Goal: Task Accomplishment & Management: Manage account settings

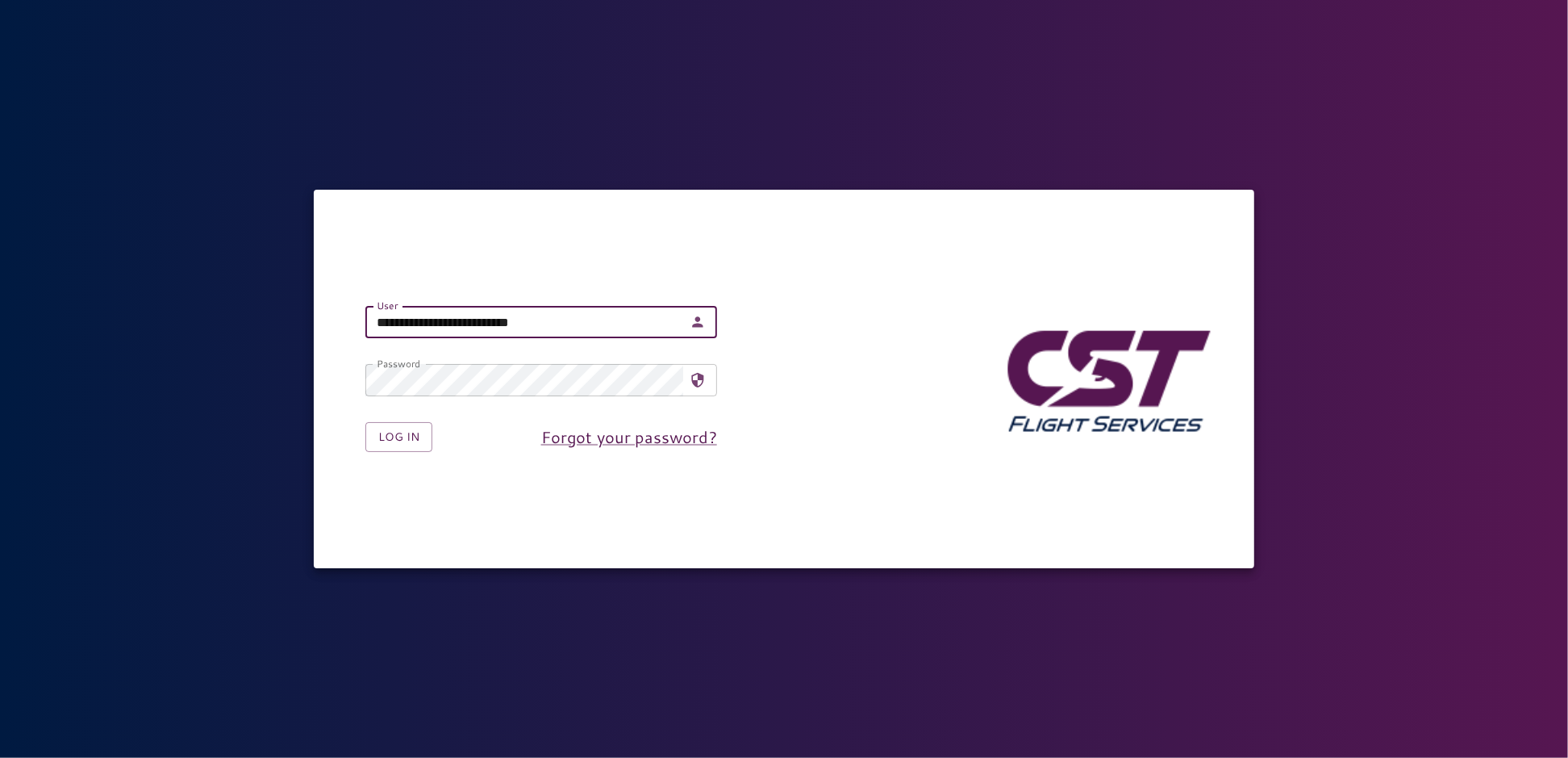
click at [634, 325] on input "**********" at bounding box center [524, 322] width 317 height 32
type input "**********"
click at [381, 440] on button "Log in" at bounding box center [398, 437] width 67 height 30
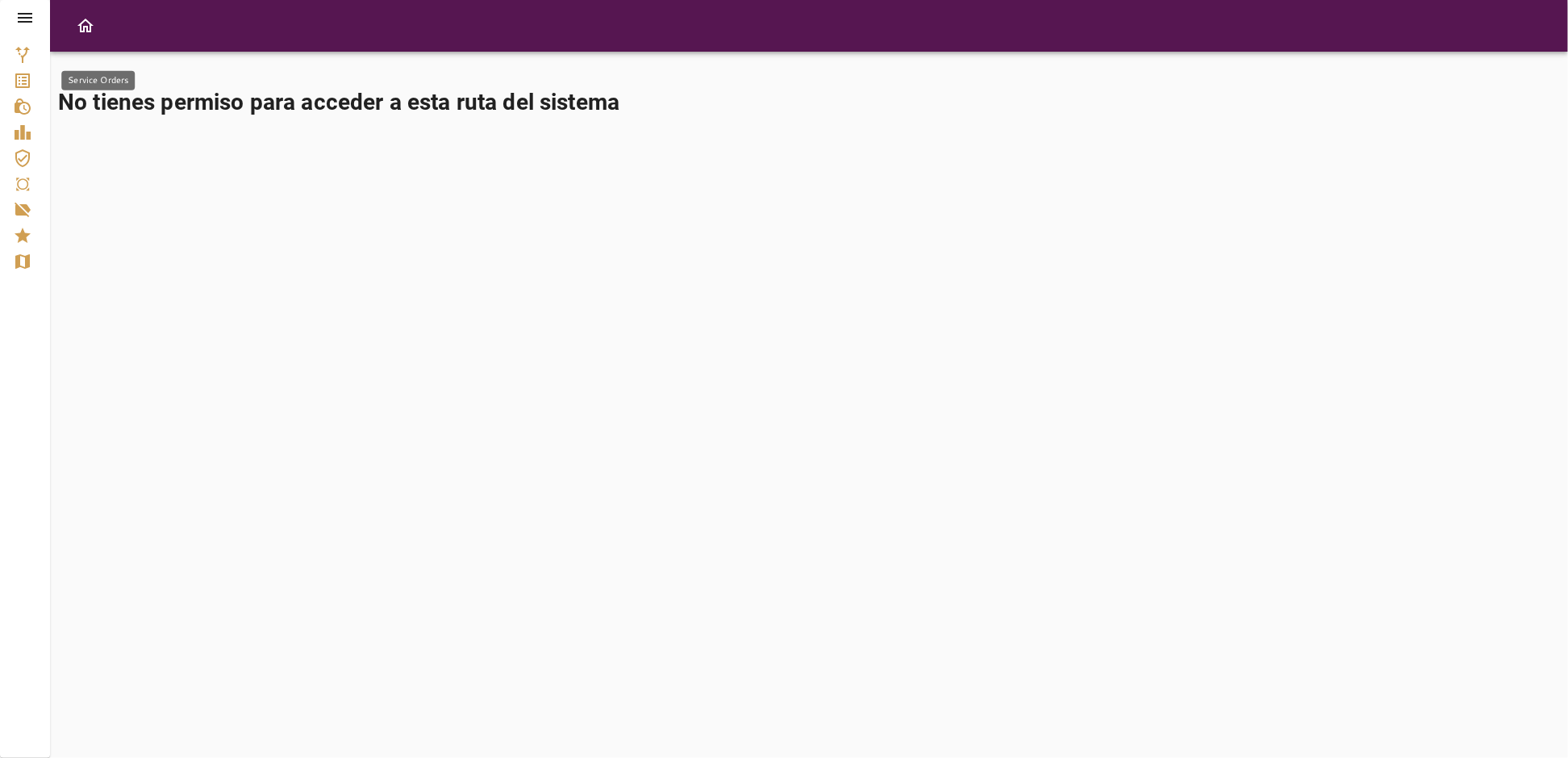
click at [27, 71] on icon "Service Orders" at bounding box center [23, 81] width 20 height 20
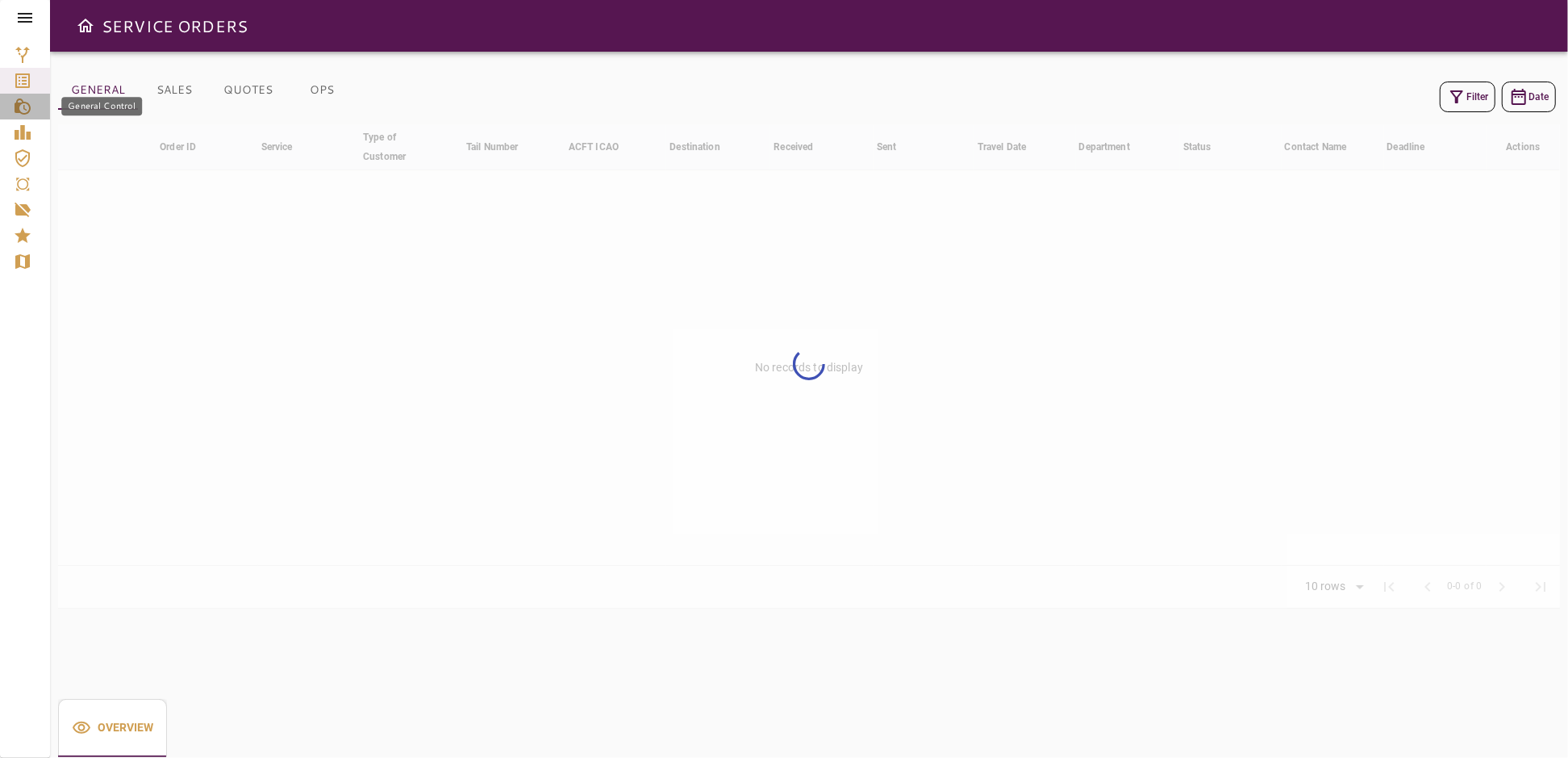
click at [17, 109] on icon "General Control" at bounding box center [22, 106] width 16 height 16
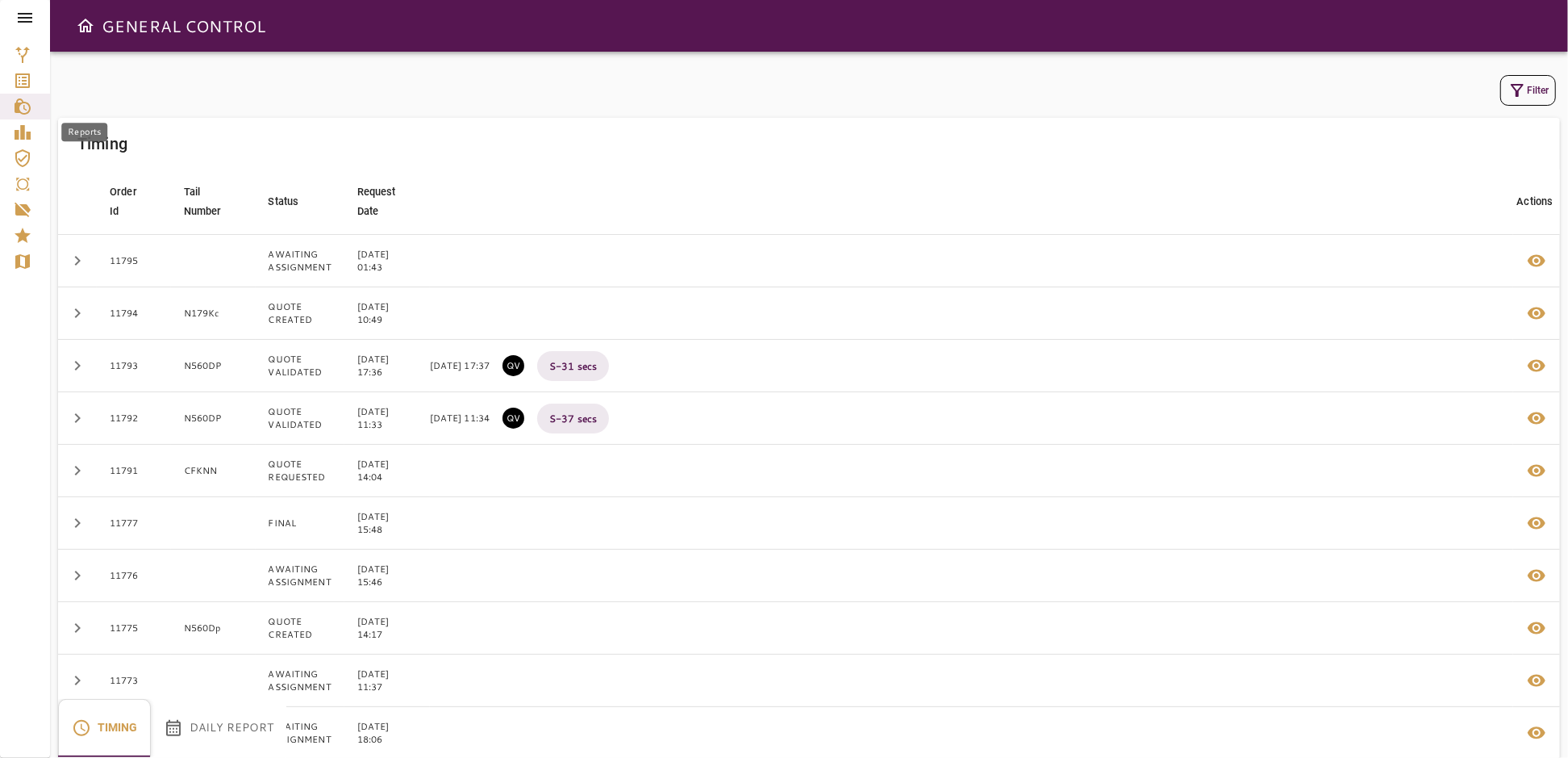
click at [14, 123] on icon "Reports" at bounding box center [23, 132] width 20 height 20
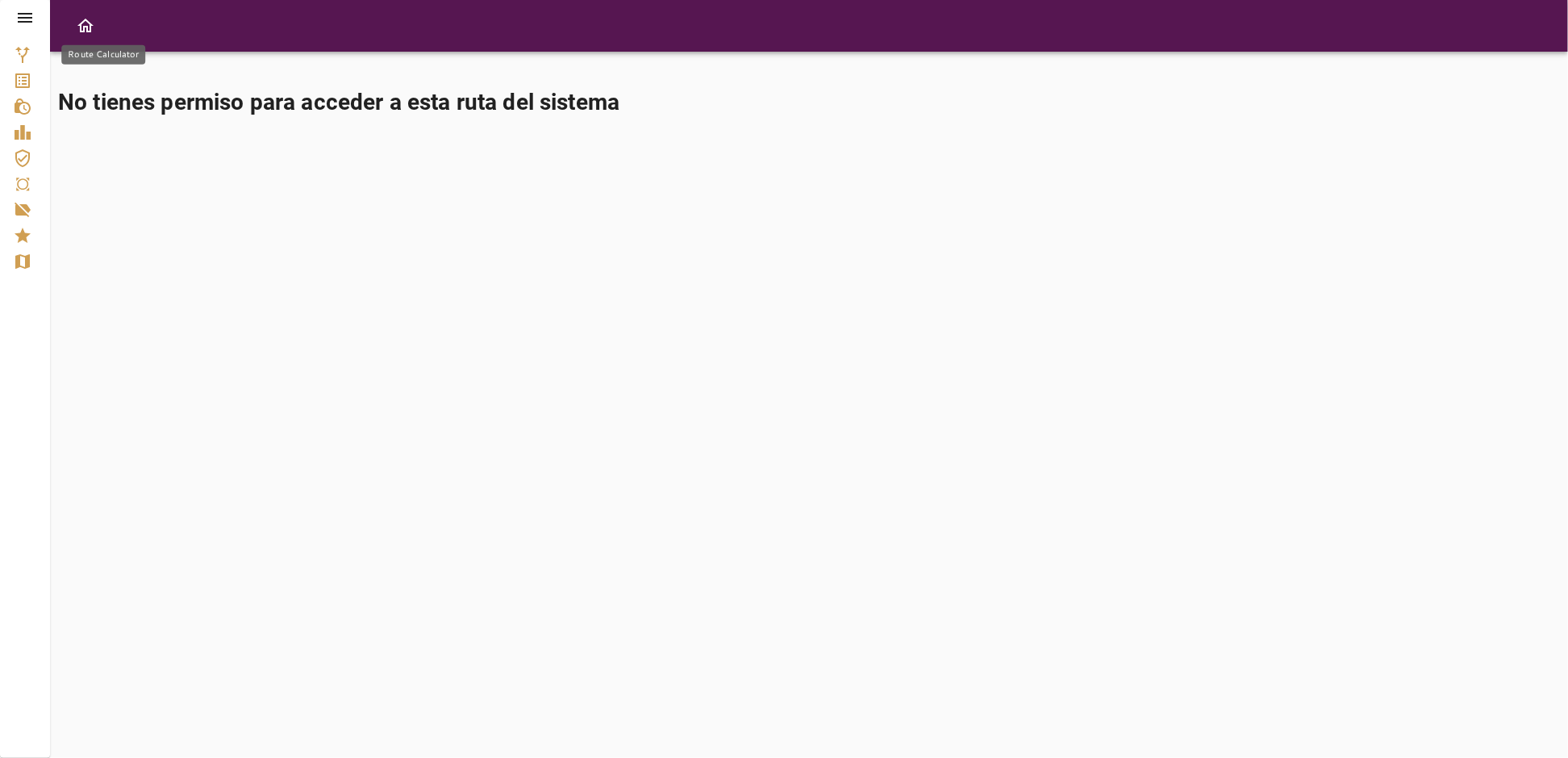
click at [20, 48] on icon "Route Calculator" at bounding box center [23, 54] width 20 height 20
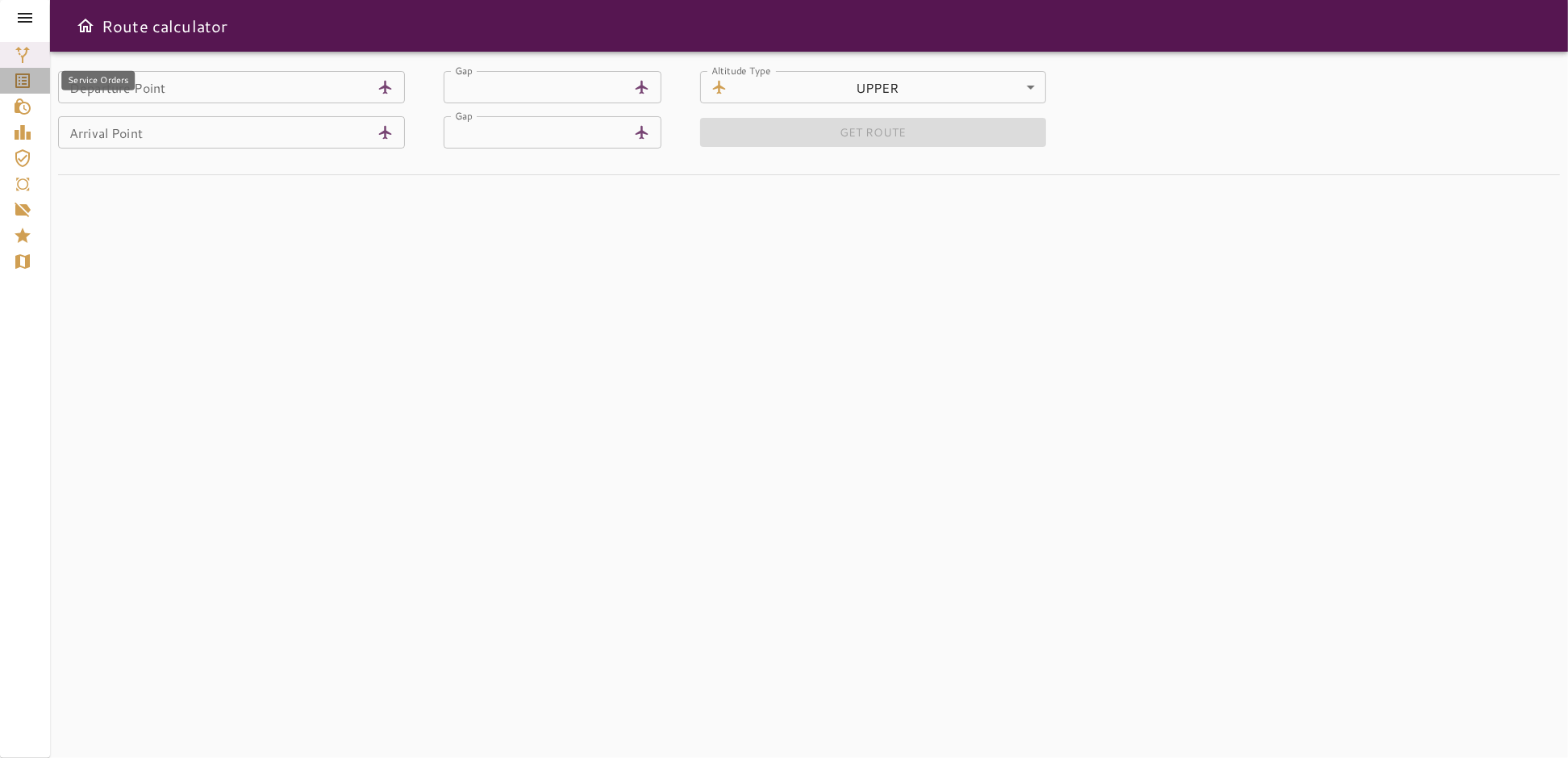
click at [22, 80] on icon "Service Orders" at bounding box center [22, 80] width 14 height 14
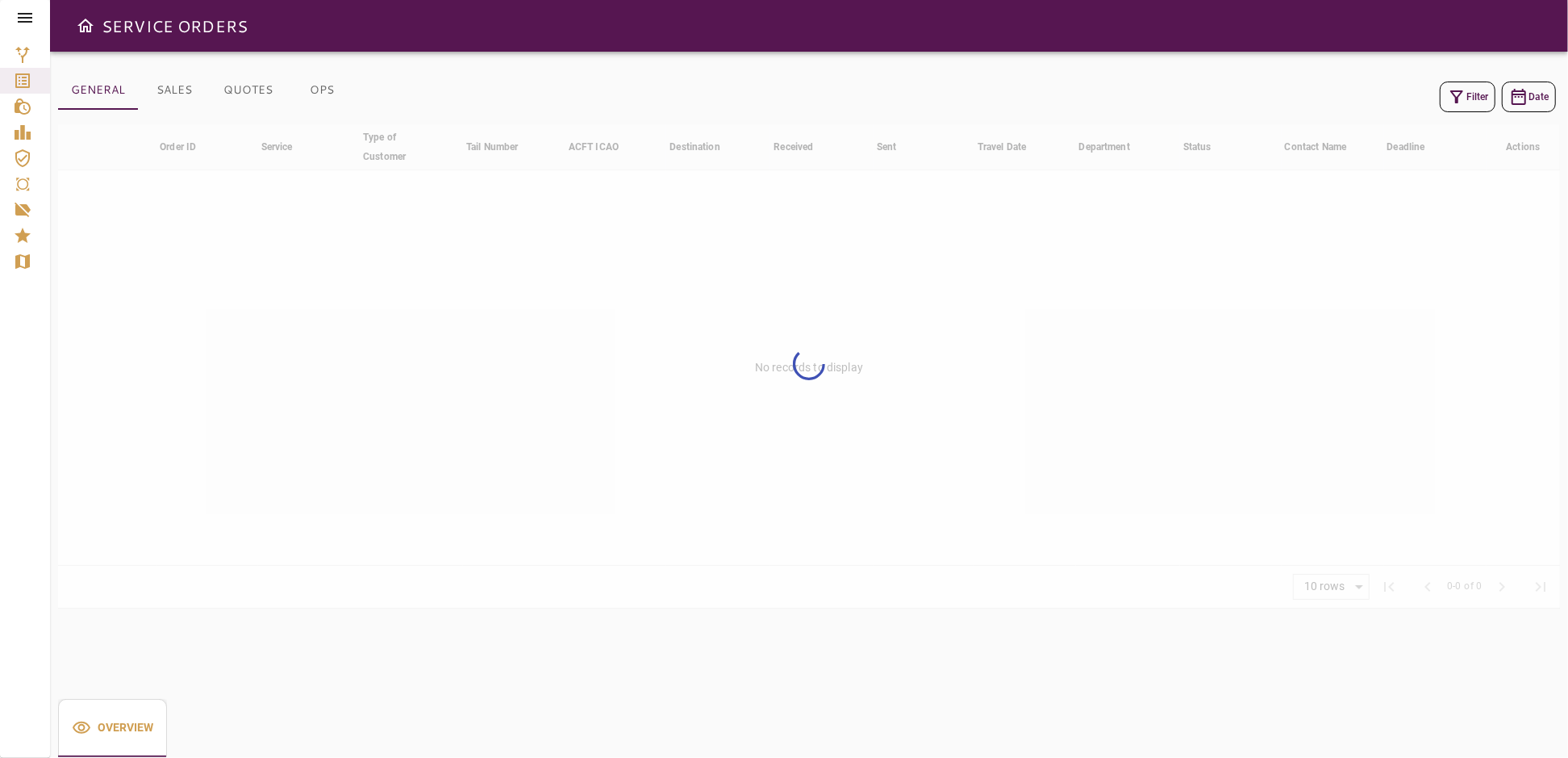
click at [23, 20] on icon at bounding box center [24, 18] width 20 height 20
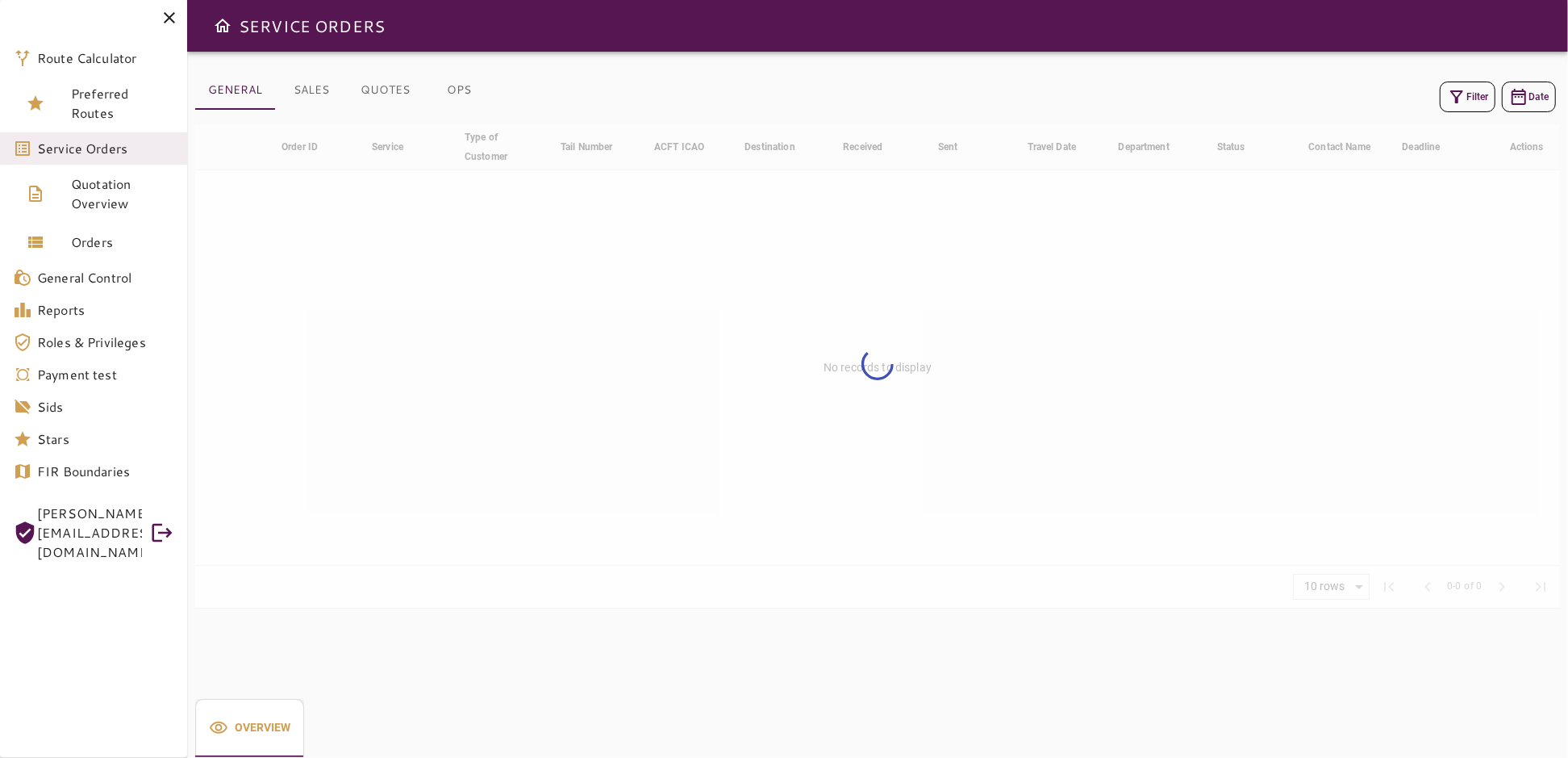
click at [312, 301] on div at bounding box center [878, 365] width 1365 height 484
click at [72, 160] on link "Service Orders" at bounding box center [93, 148] width 187 height 32
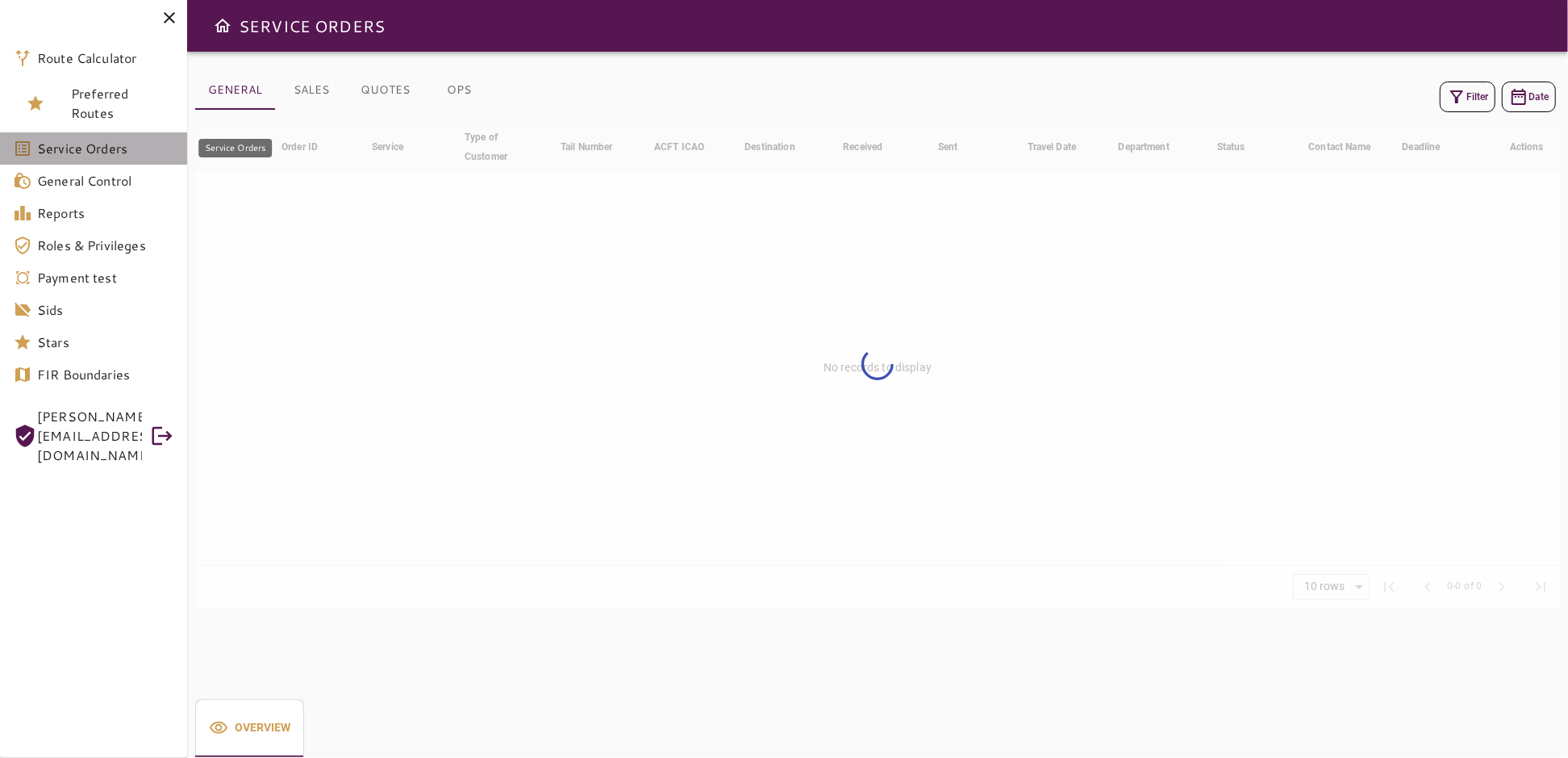
click at [113, 155] on span "Service Orders" at bounding box center [106, 148] width 137 height 20
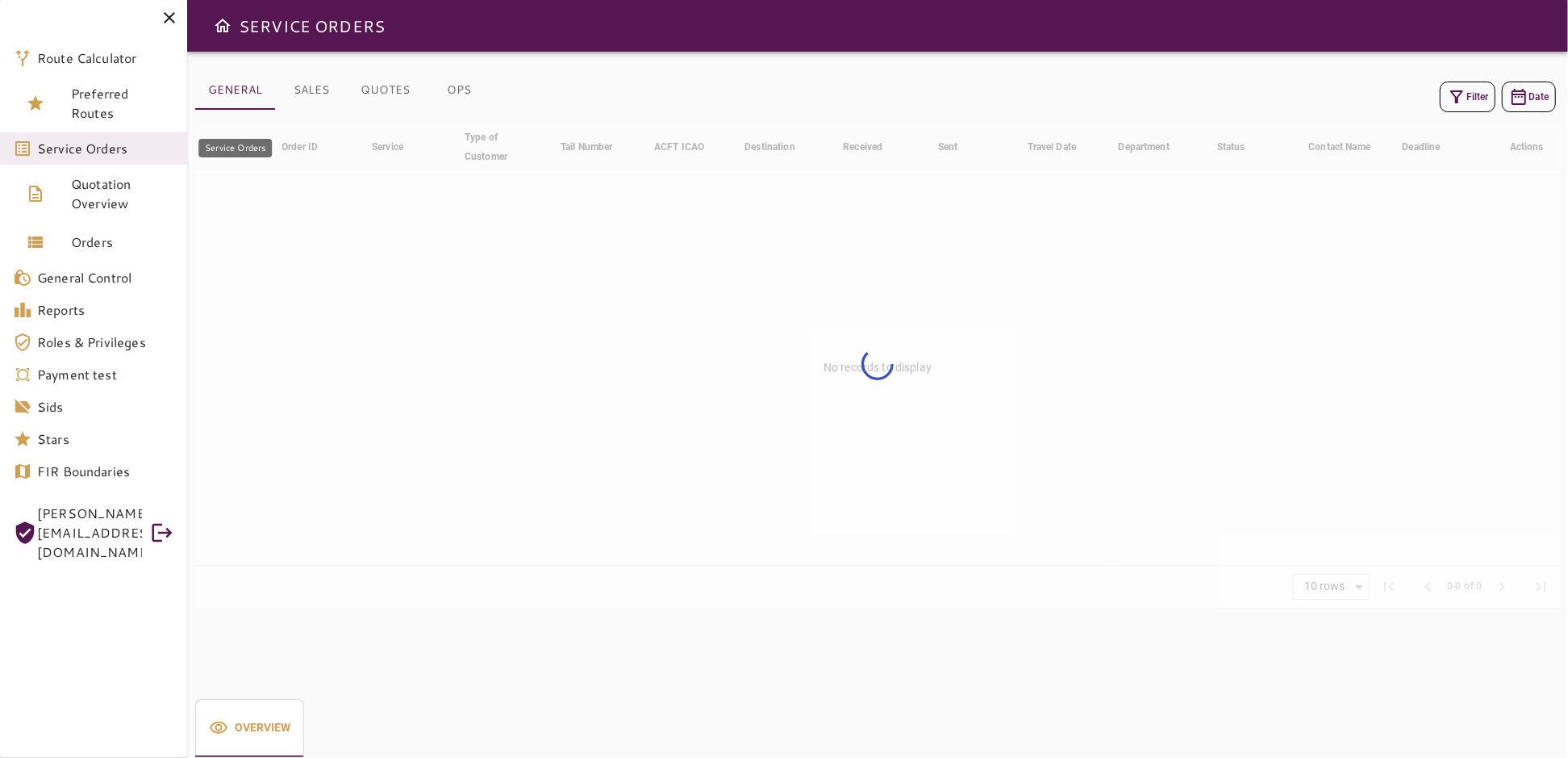
click at [115, 147] on span "Service Orders" at bounding box center [106, 148] width 137 height 20
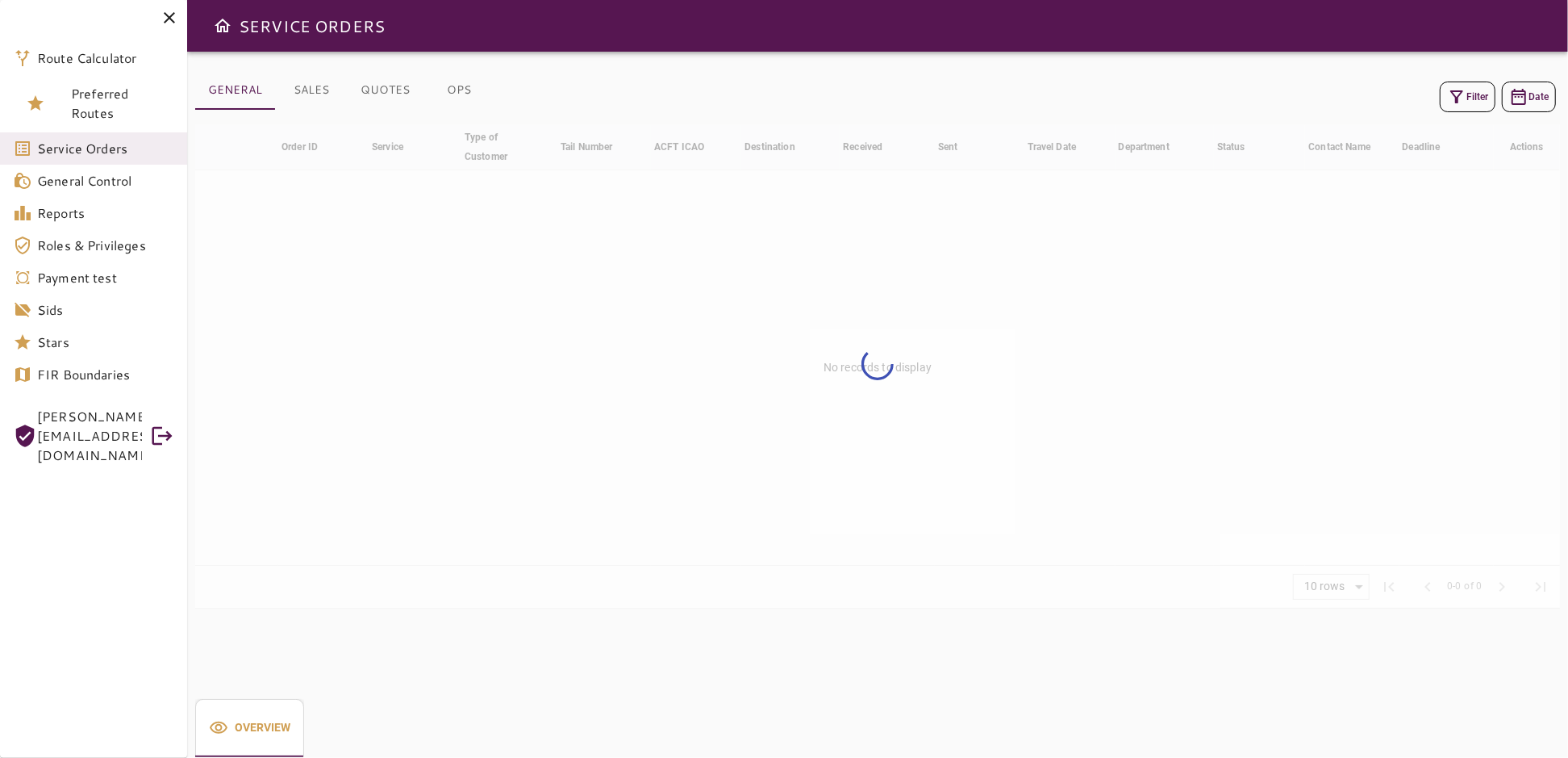
click at [341, 209] on div at bounding box center [878, 365] width 1365 height 484
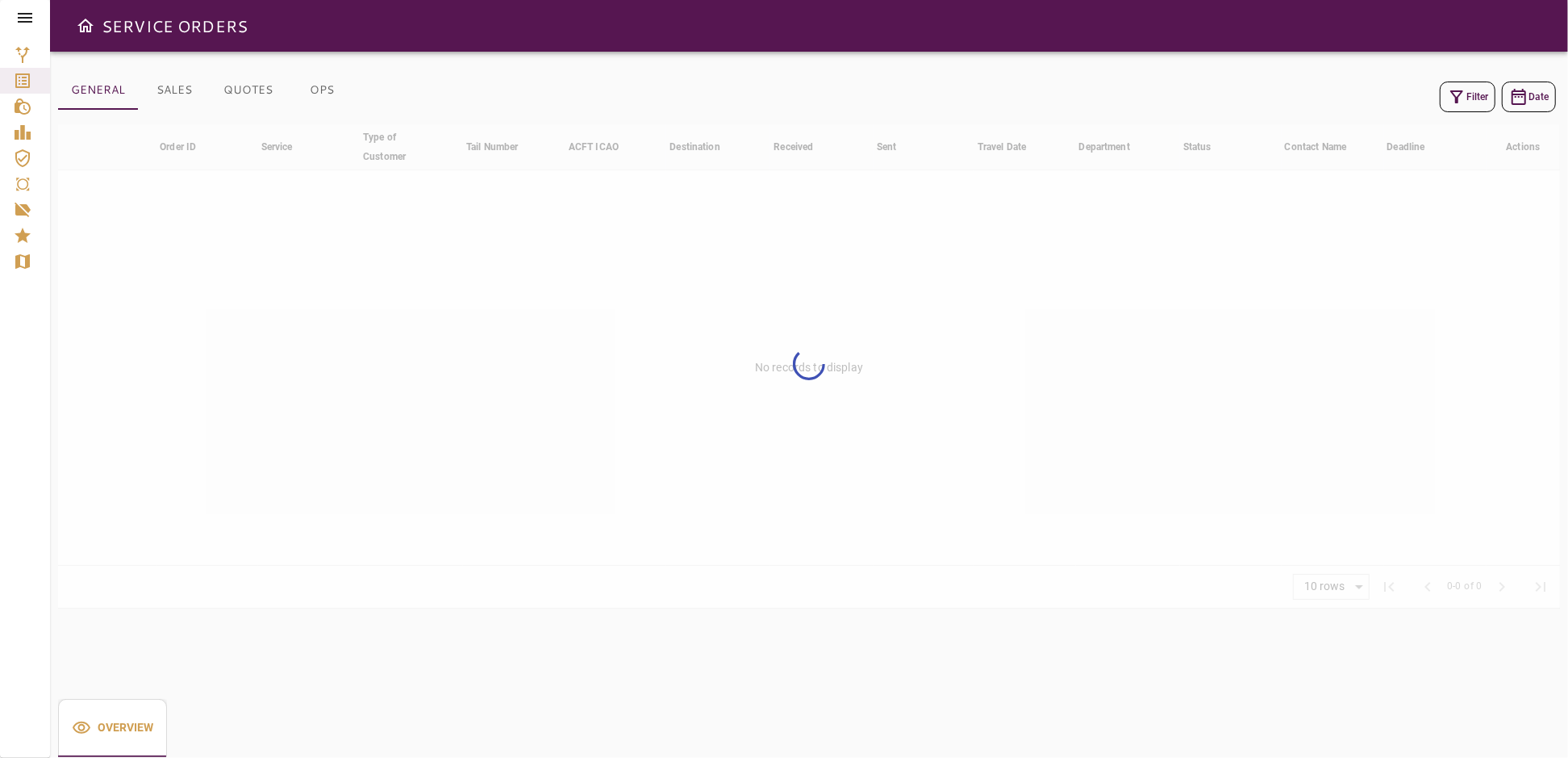
click at [26, 23] on icon at bounding box center [24, 18] width 20 height 20
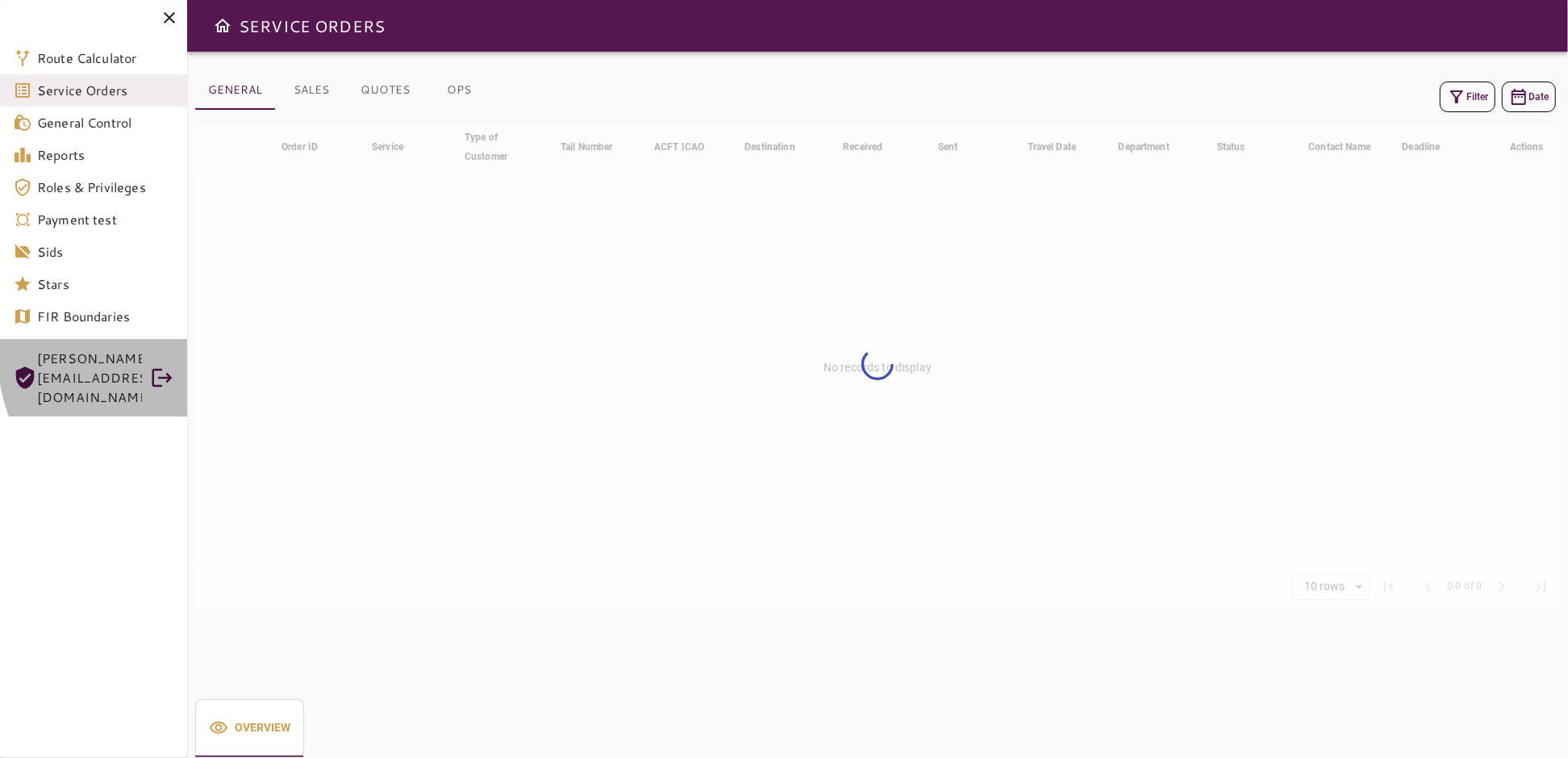
click at [163, 365] on icon at bounding box center [162, 378] width 24 height 24
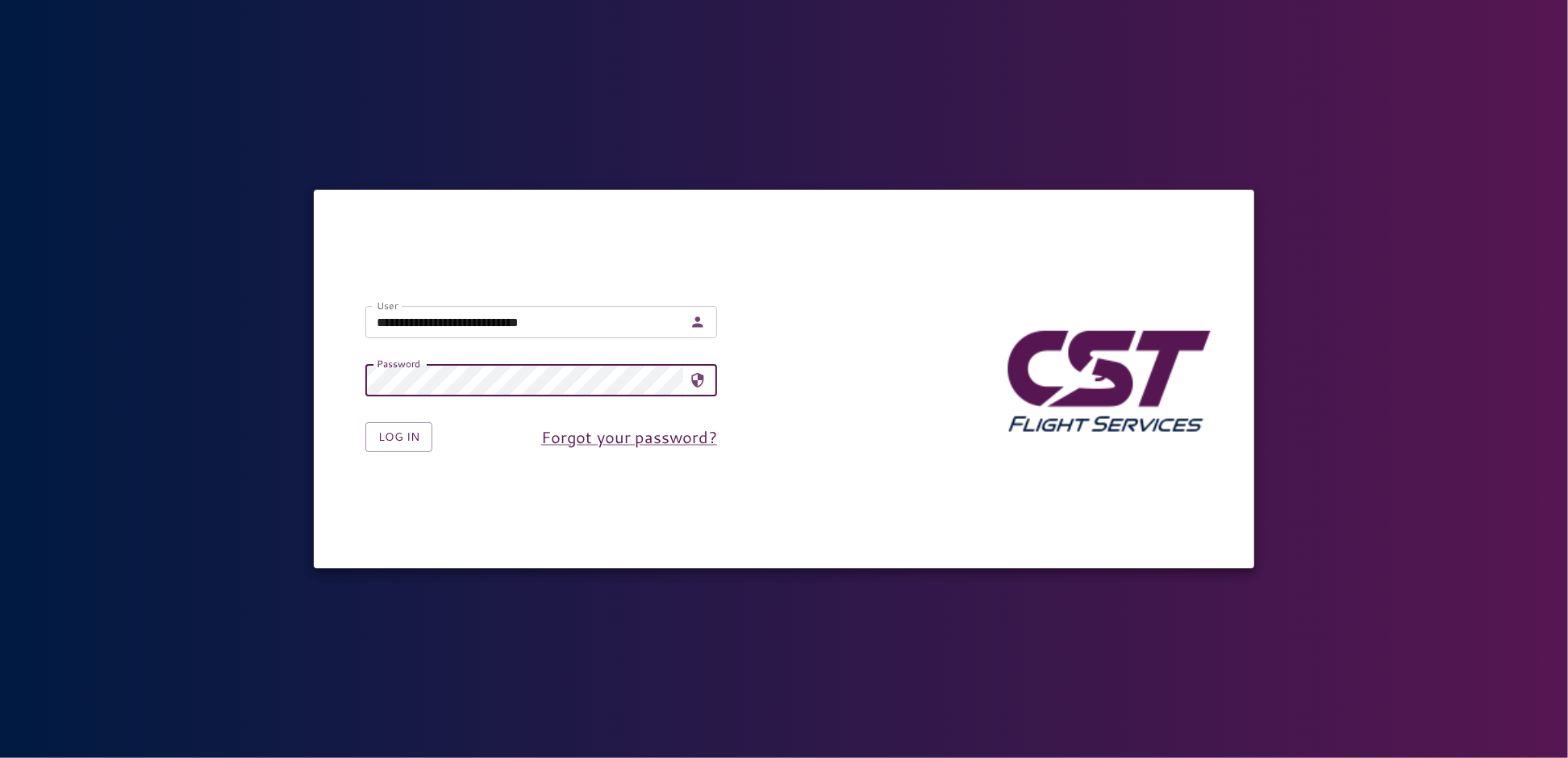
click at [553, 327] on input "**********" at bounding box center [524, 322] width 317 height 32
click at [399, 441] on button "Log in" at bounding box center [398, 437] width 67 height 30
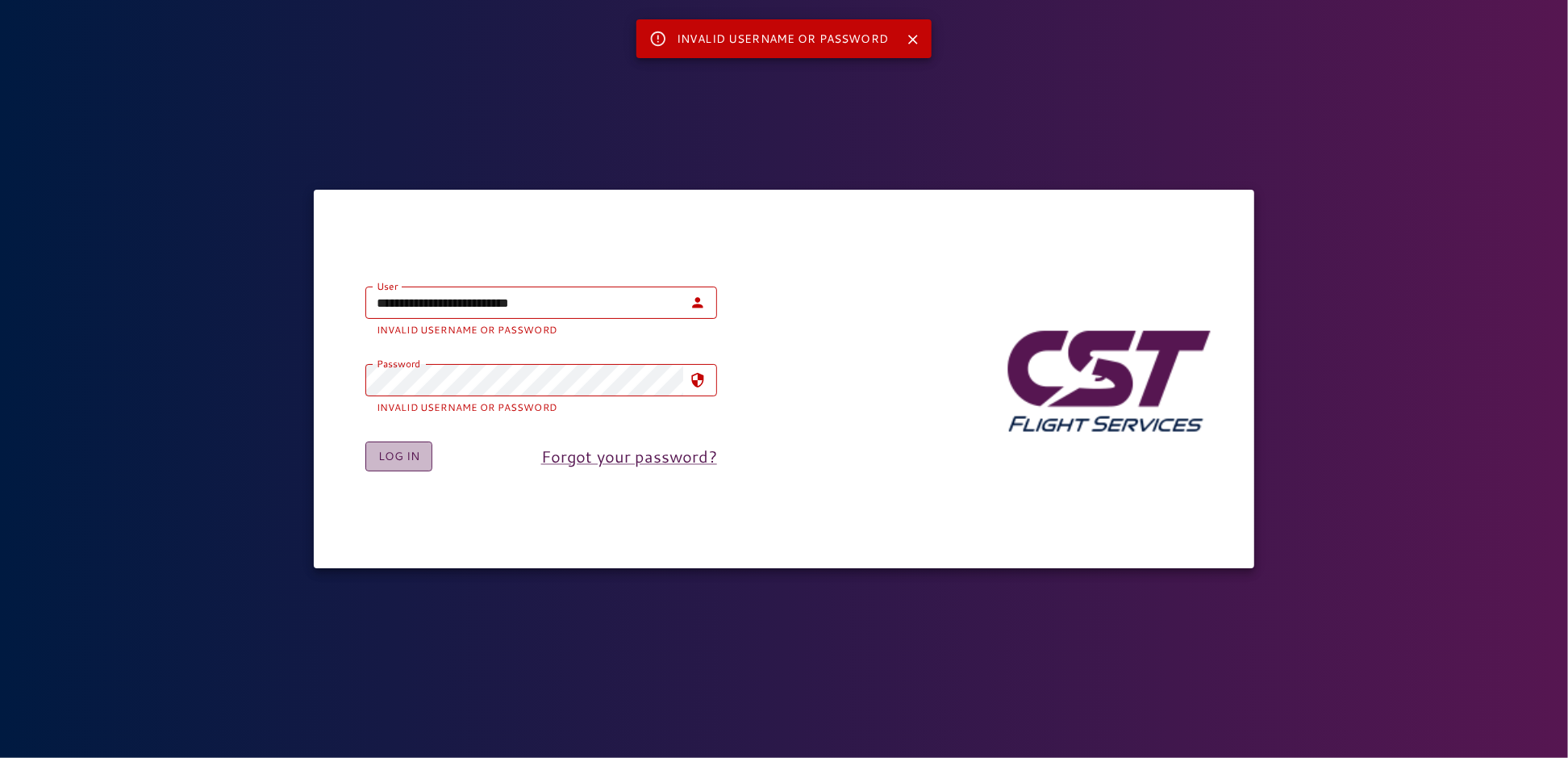
click at [391, 456] on button "Log in" at bounding box center [398, 456] width 67 height 30
click at [666, 308] on input "**********" at bounding box center [524, 302] width 317 height 32
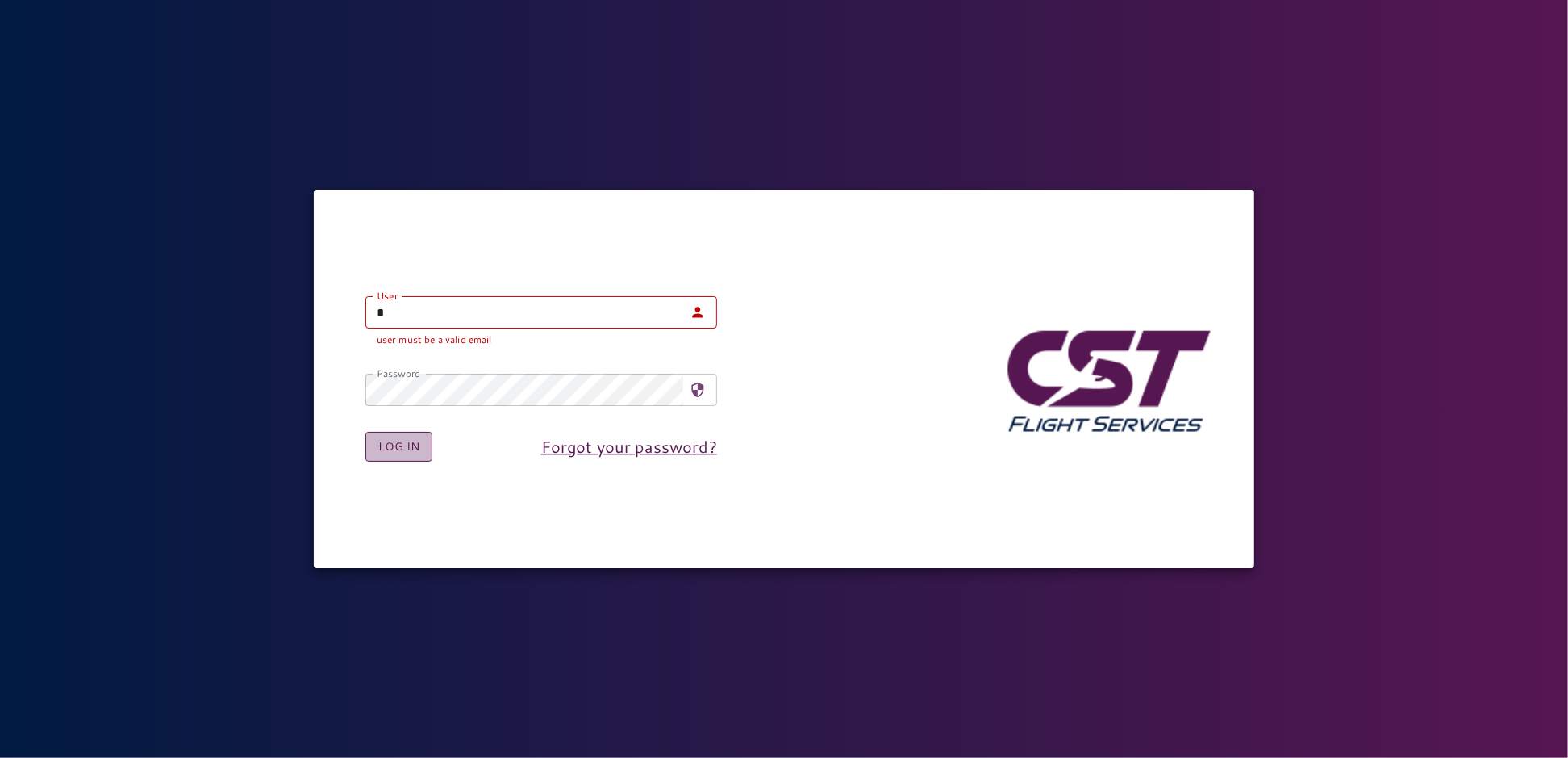
click at [392, 455] on button "Log in" at bounding box center [398, 447] width 67 height 30
click at [416, 444] on button "Log in" at bounding box center [398, 447] width 67 height 30
click at [574, 294] on div "User * User user must be a valid email" at bounding box center [529, 309] width 377 height 77
click at [576, 312] on input "*" at bounding box center [524, 312] width 317 height 32
type input "**********"
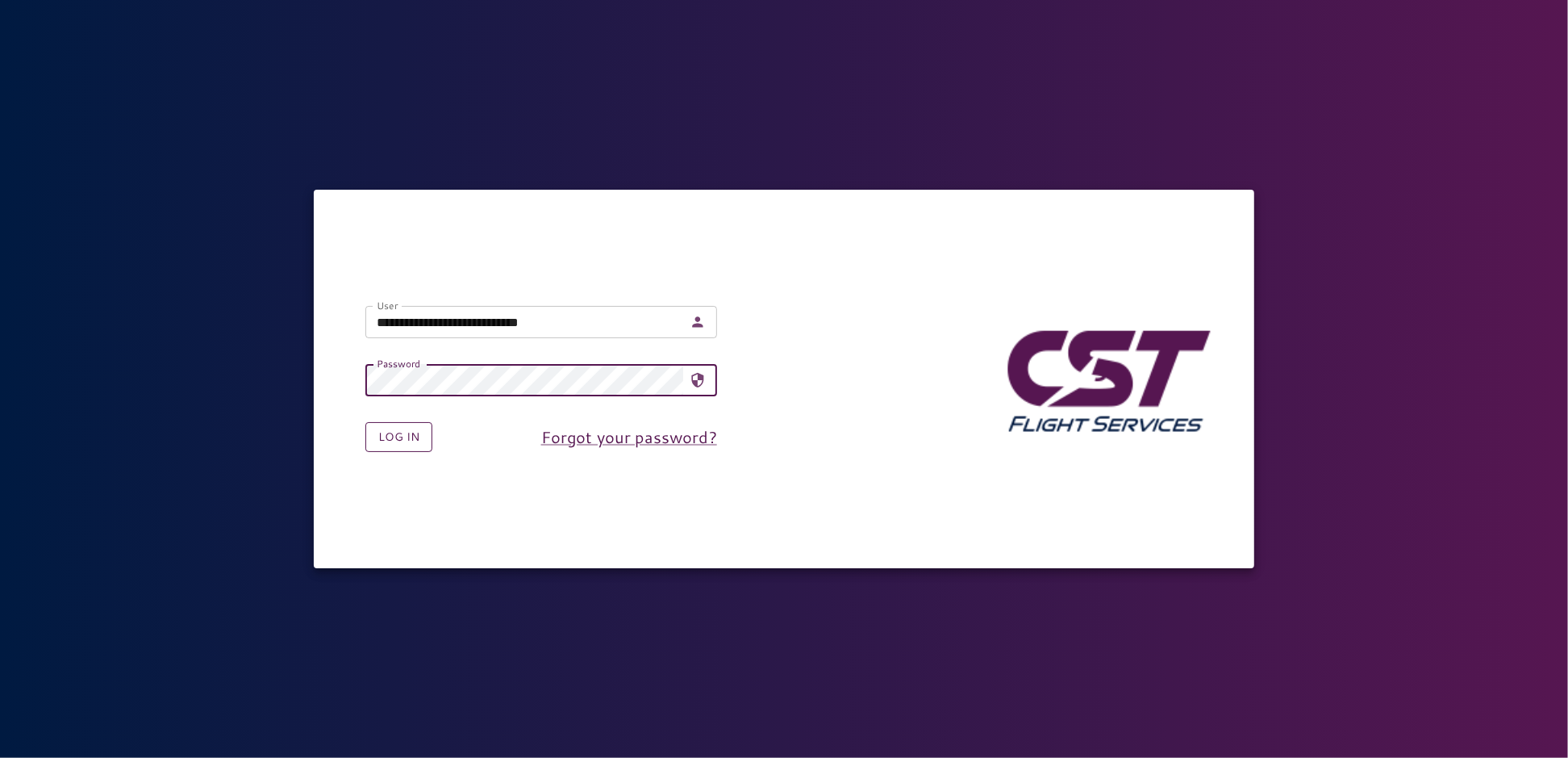
click at [408, 434] on button "Log in" at bounding box center [398, 437] width 67 height 30
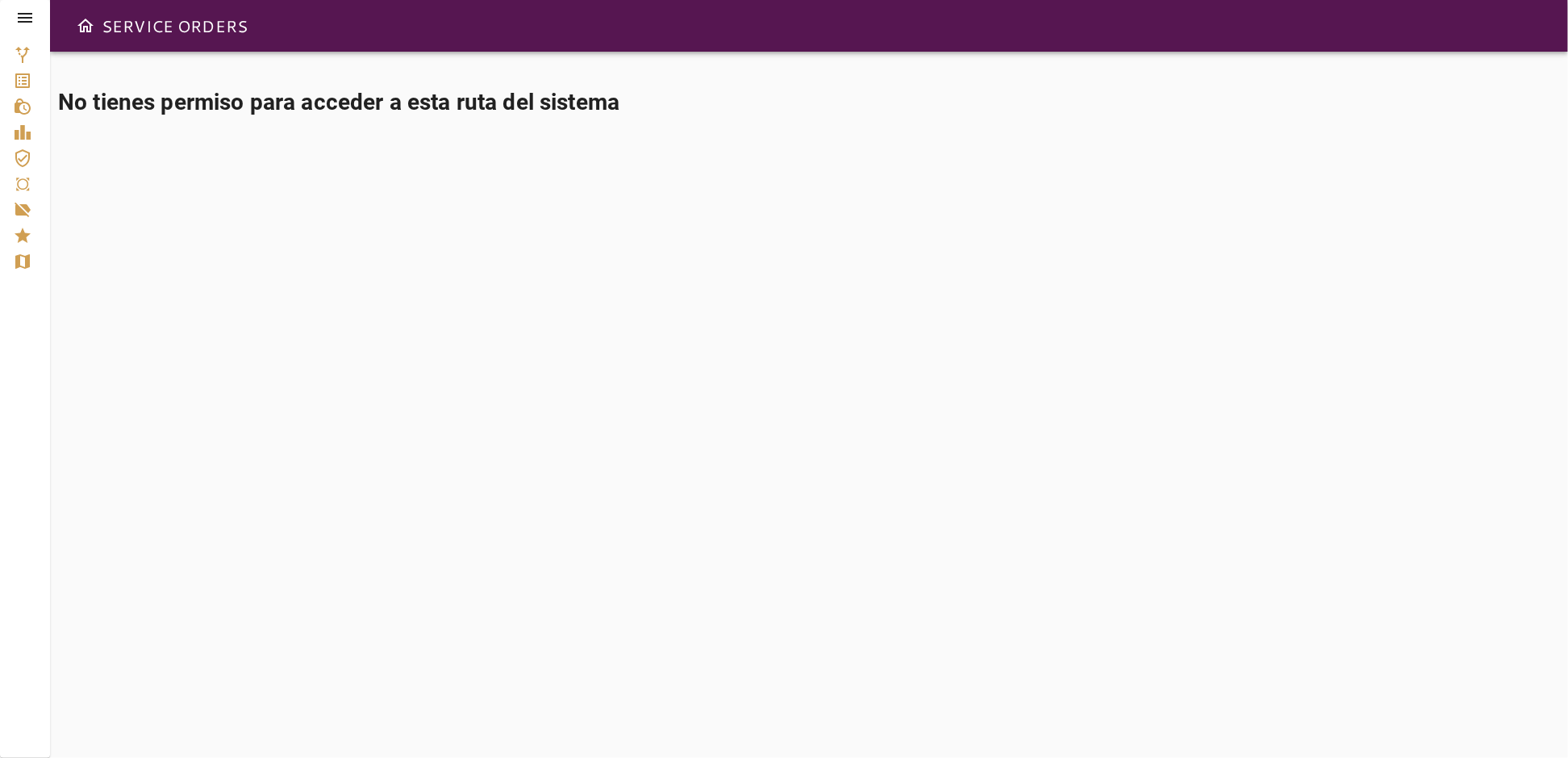
click at [32, 20] on icon at bounding box center [24, 18] width 20 height 20
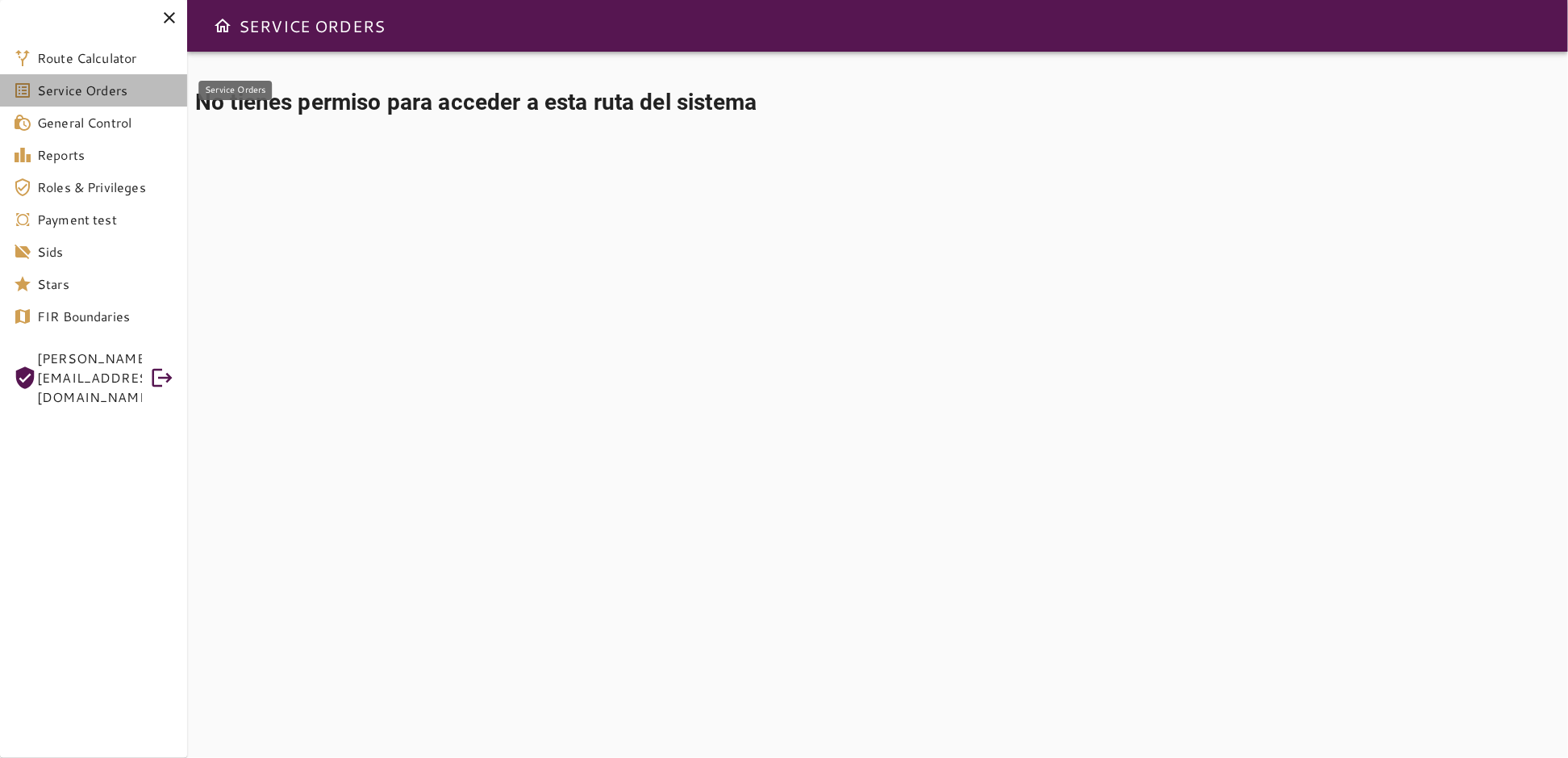
click at [104, 96] on span "Service Orders" at bounding box center [106, 90] width 137 height 20
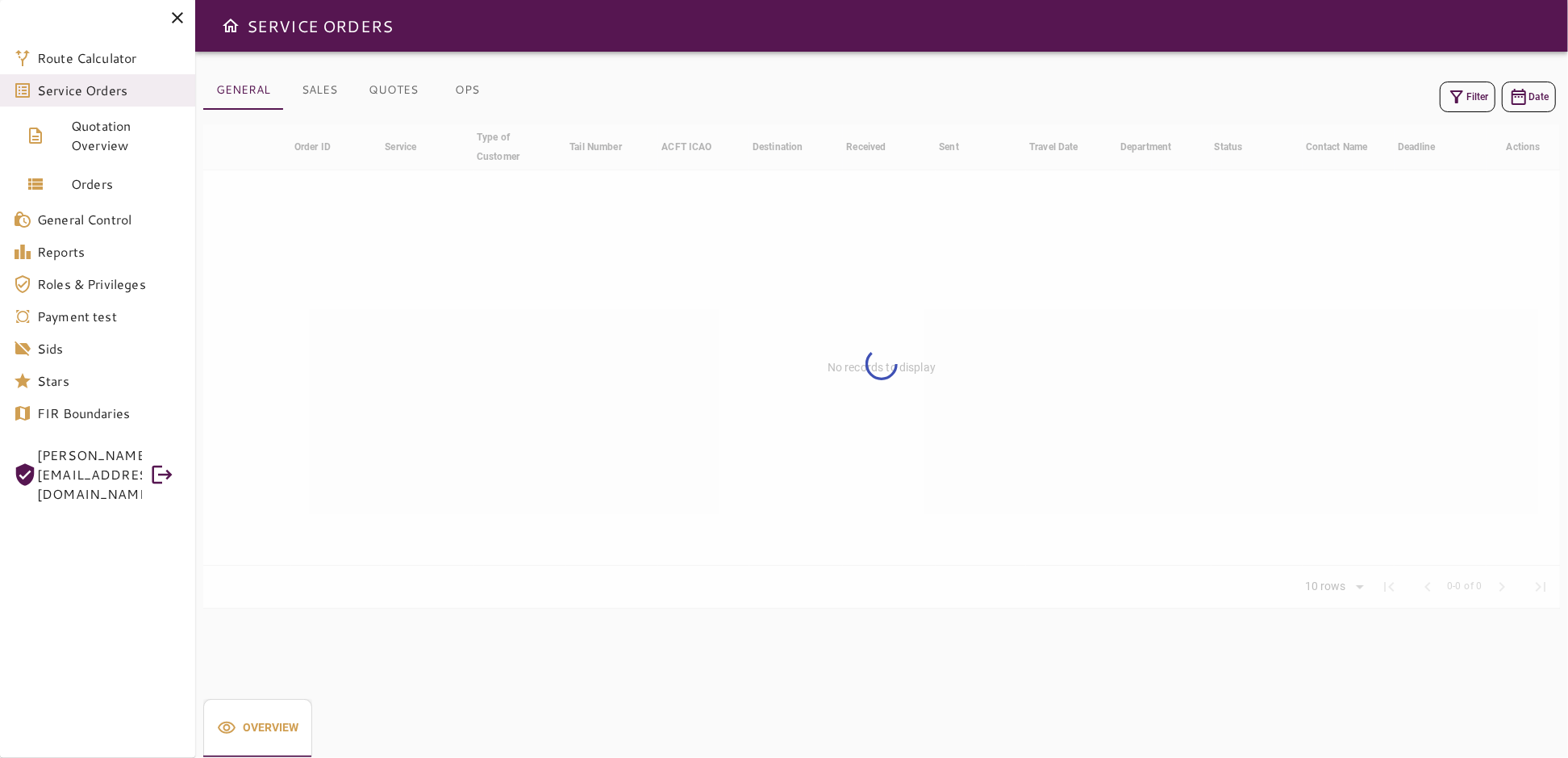
click at [404, 94] on button "QUOTES" at bounding box center [393, 90] width 75 height 39
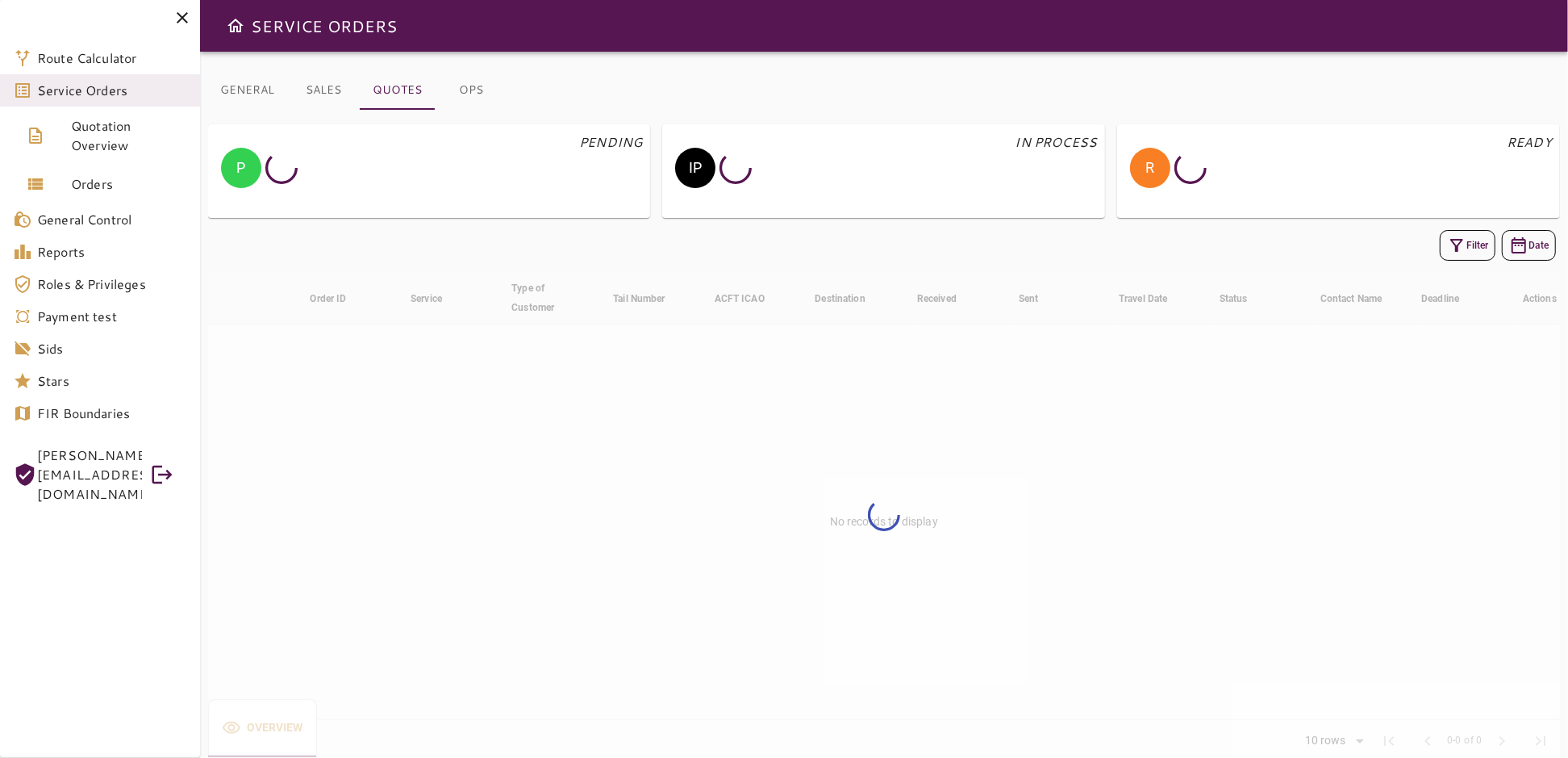
click at [330, 88] on button "SALES" at bounding box center [324, 90] width 72 height 39
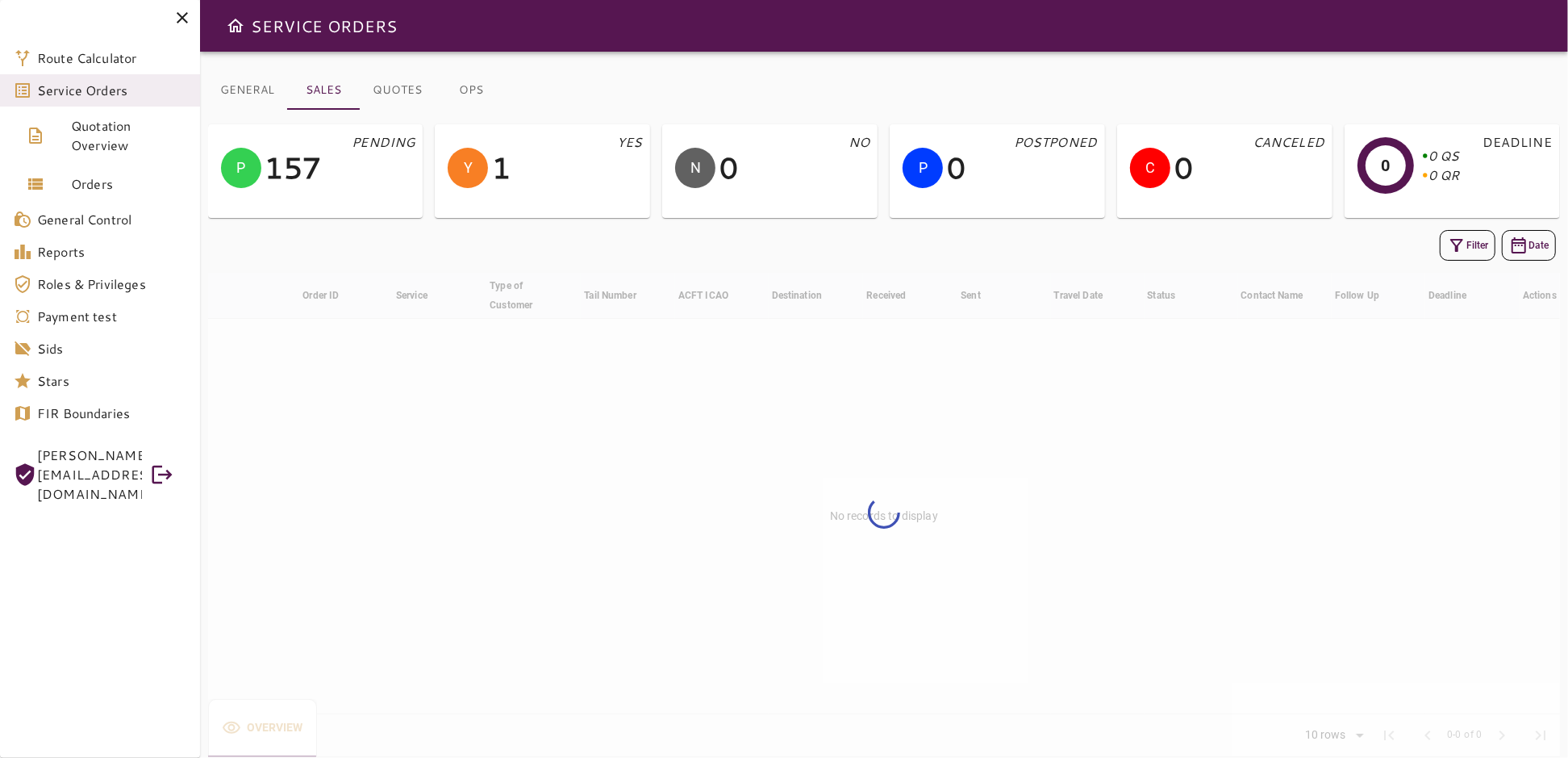
click at [465, 93] on button "OPS" at bounding box center [471, 90] width 72 height 39
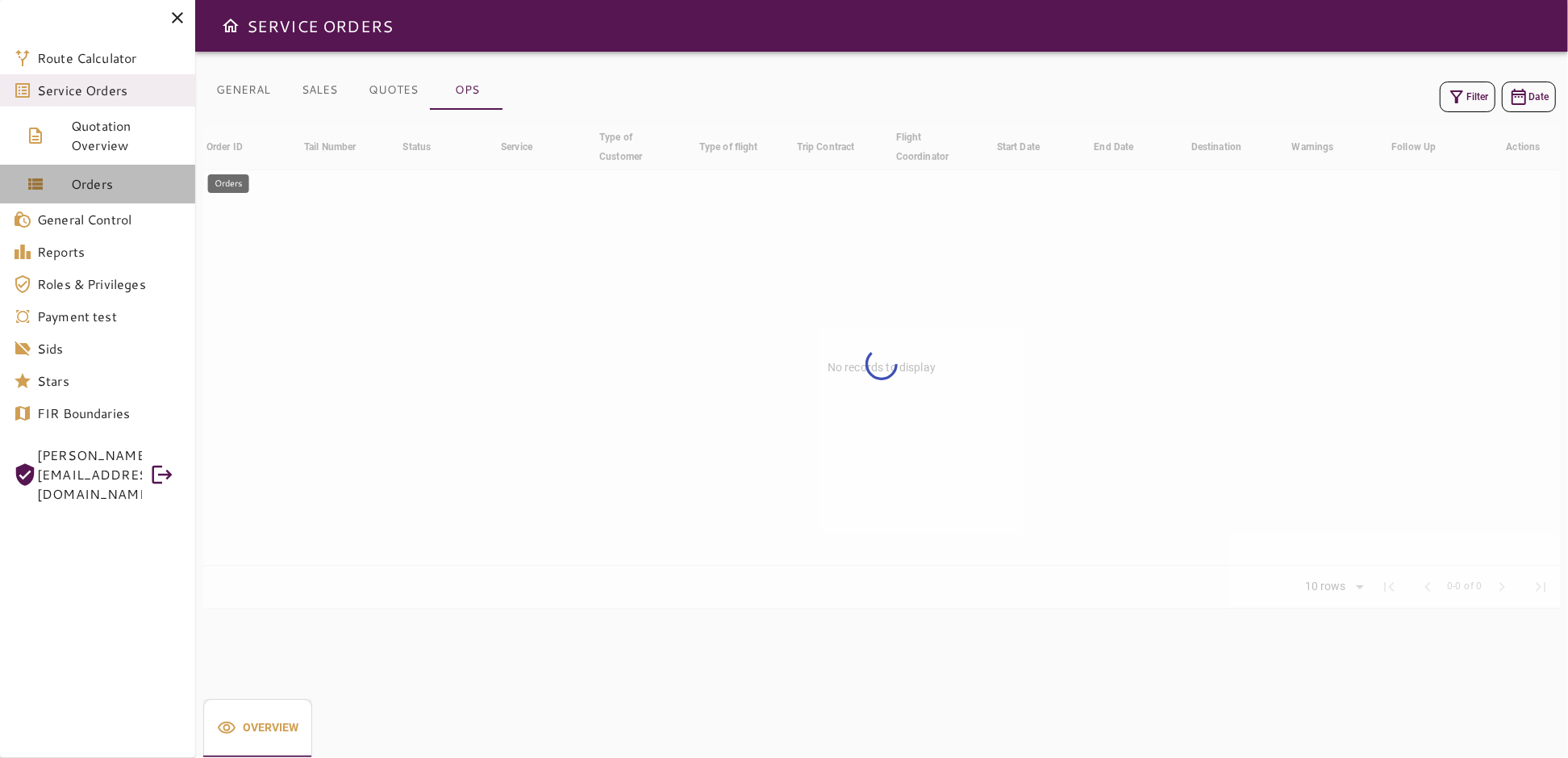
drag, startPoint x: 104, startPoint y: 178, endPoint x: 115, endPoint y: 177, distance: 11.0
click at [104, 178] on span "Orders" at bounding box center [127, 184] width 112 height 20
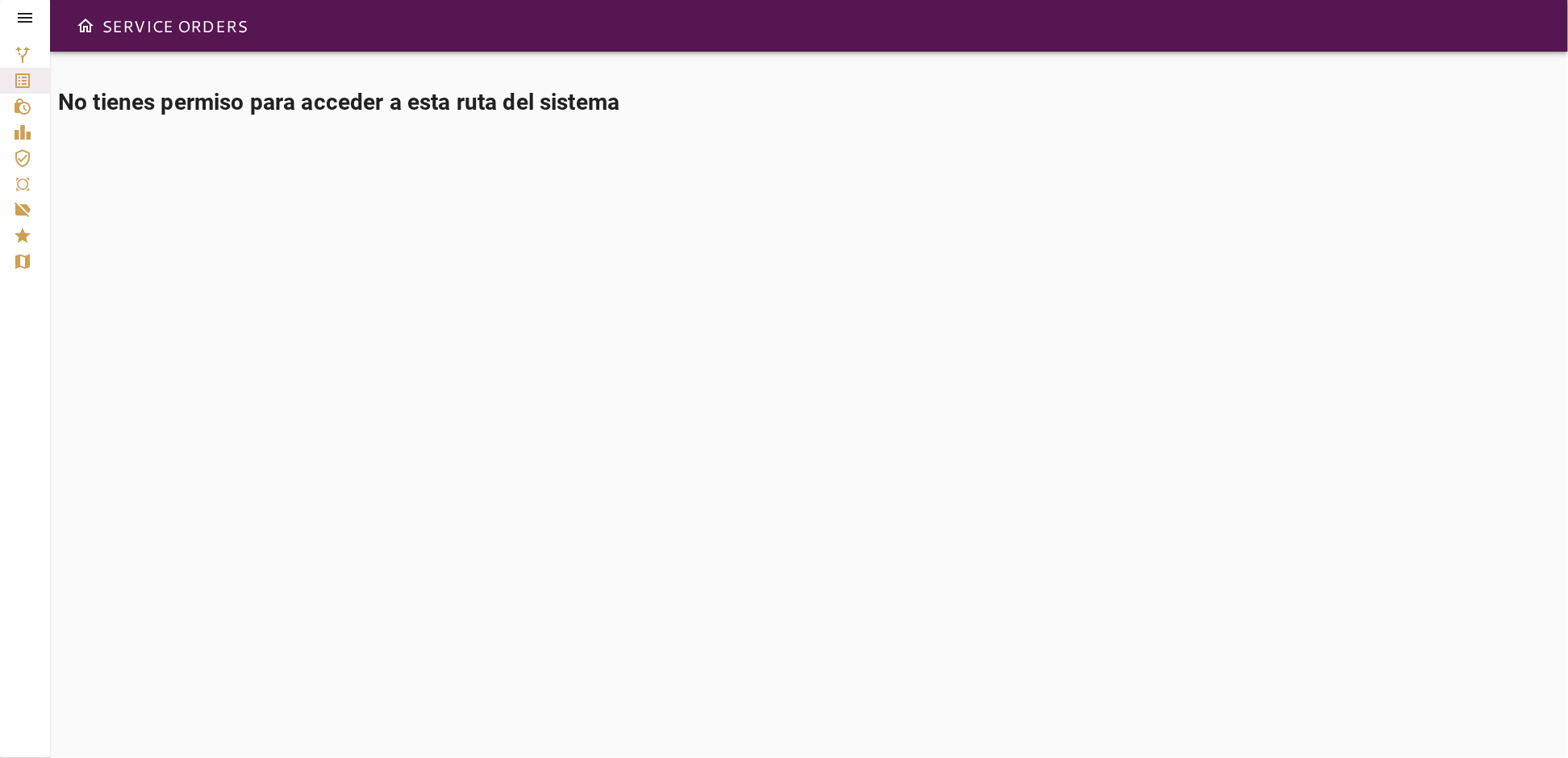
click at [19, 20] on icon at bounding box center [24, 18] width 20 height 20
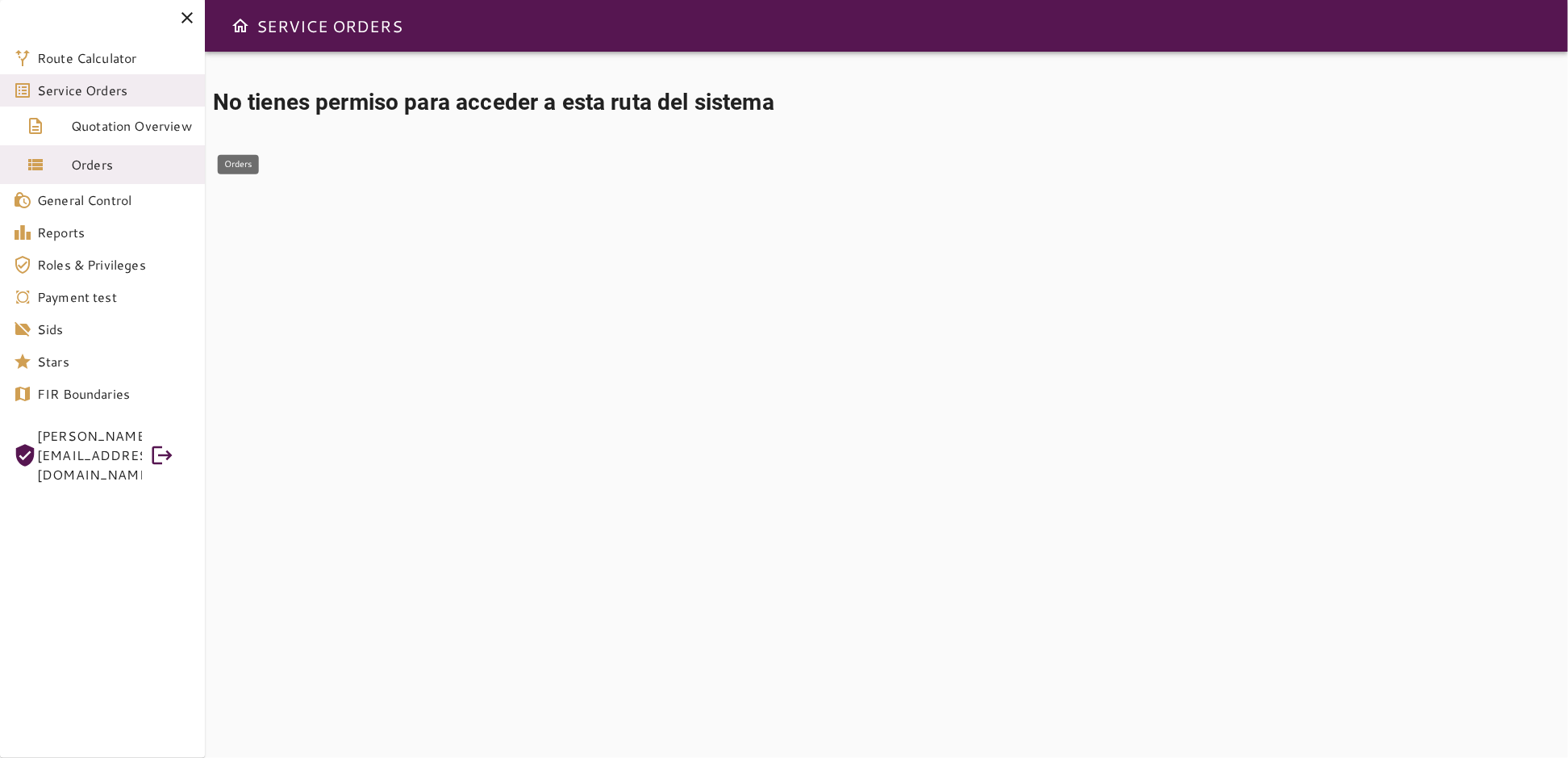
click at [81, 168] on span "Orders" at bounding box center [131, 164] width 121 height 20
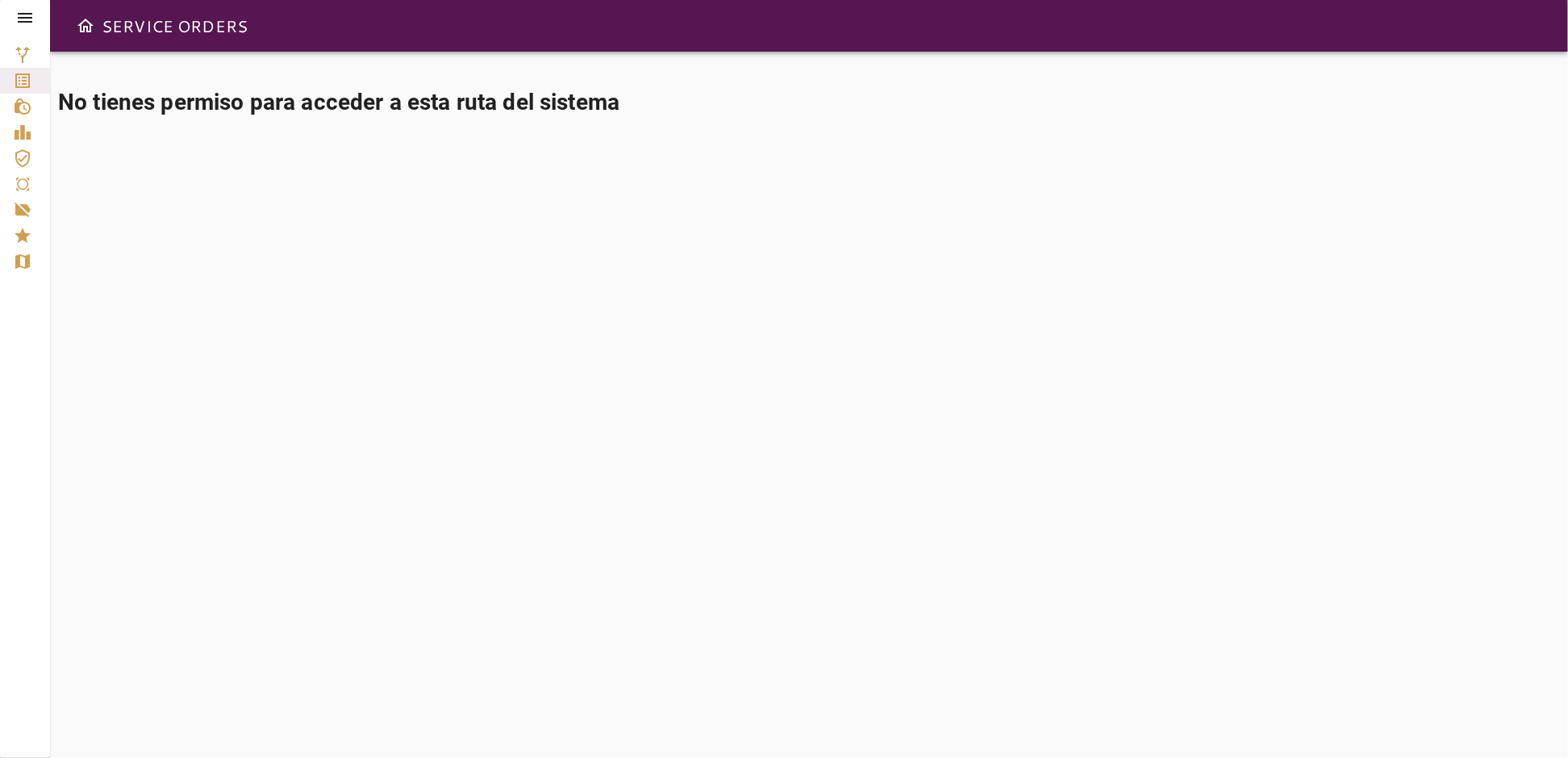
click at [25, 12] on icon at bounding box center [24, 18] width 20 height 20
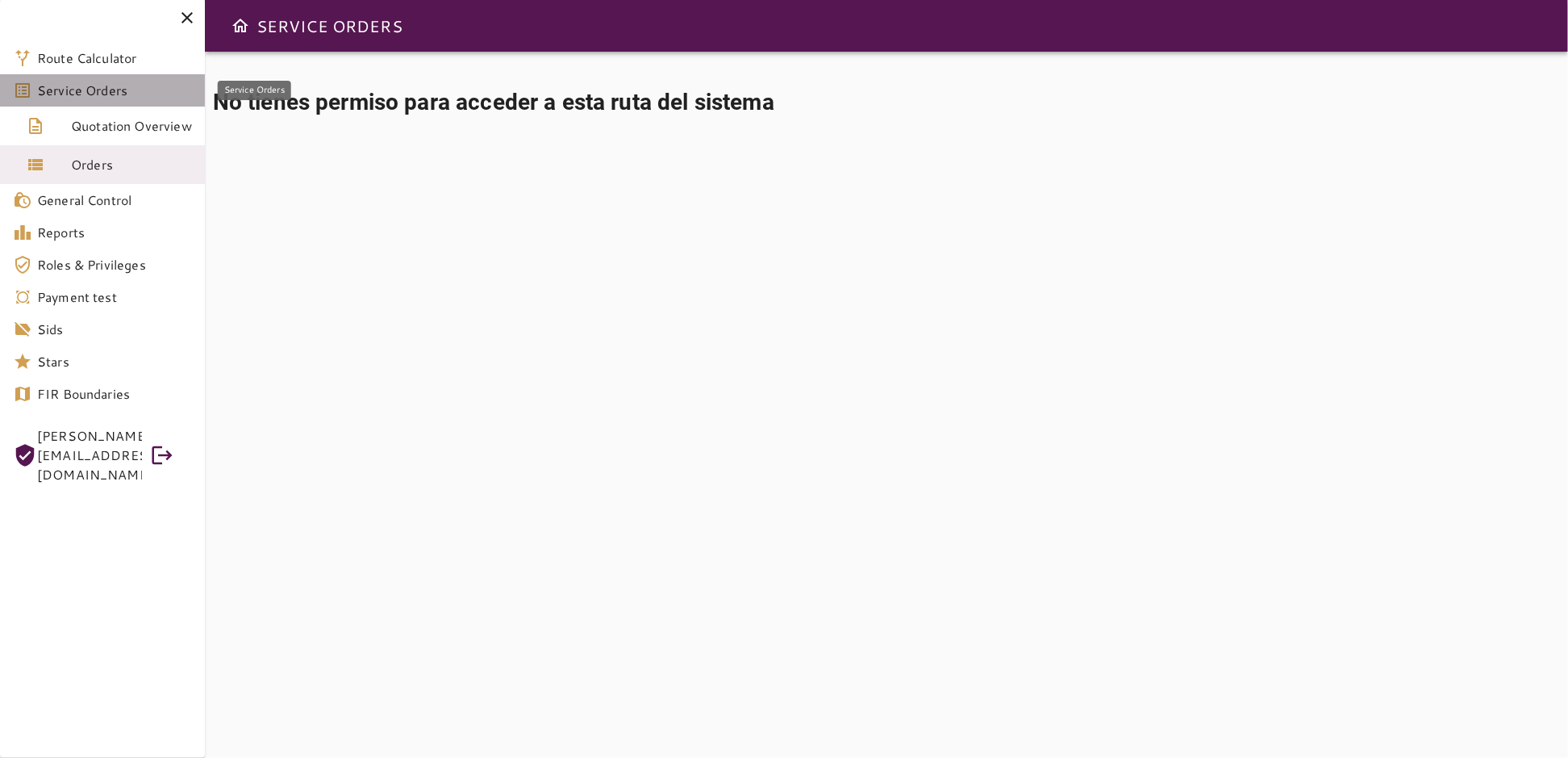
click at [77, 95] on span "Service Orders" at bounding box center [115, 90] width 155 height 20
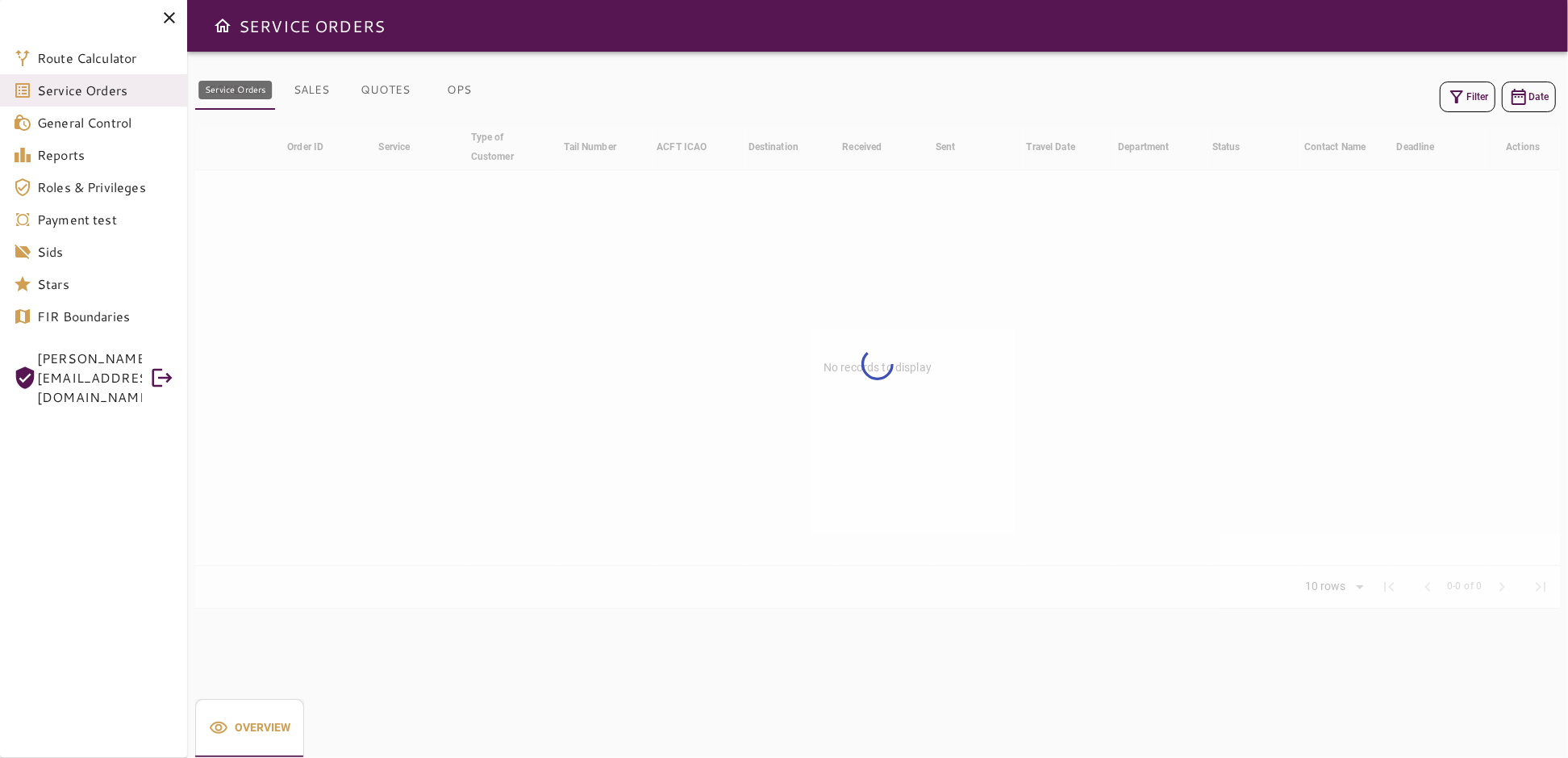
click at [99, 90] on span "Service Orders" at bounding box center [106, 90] width 137 height 20
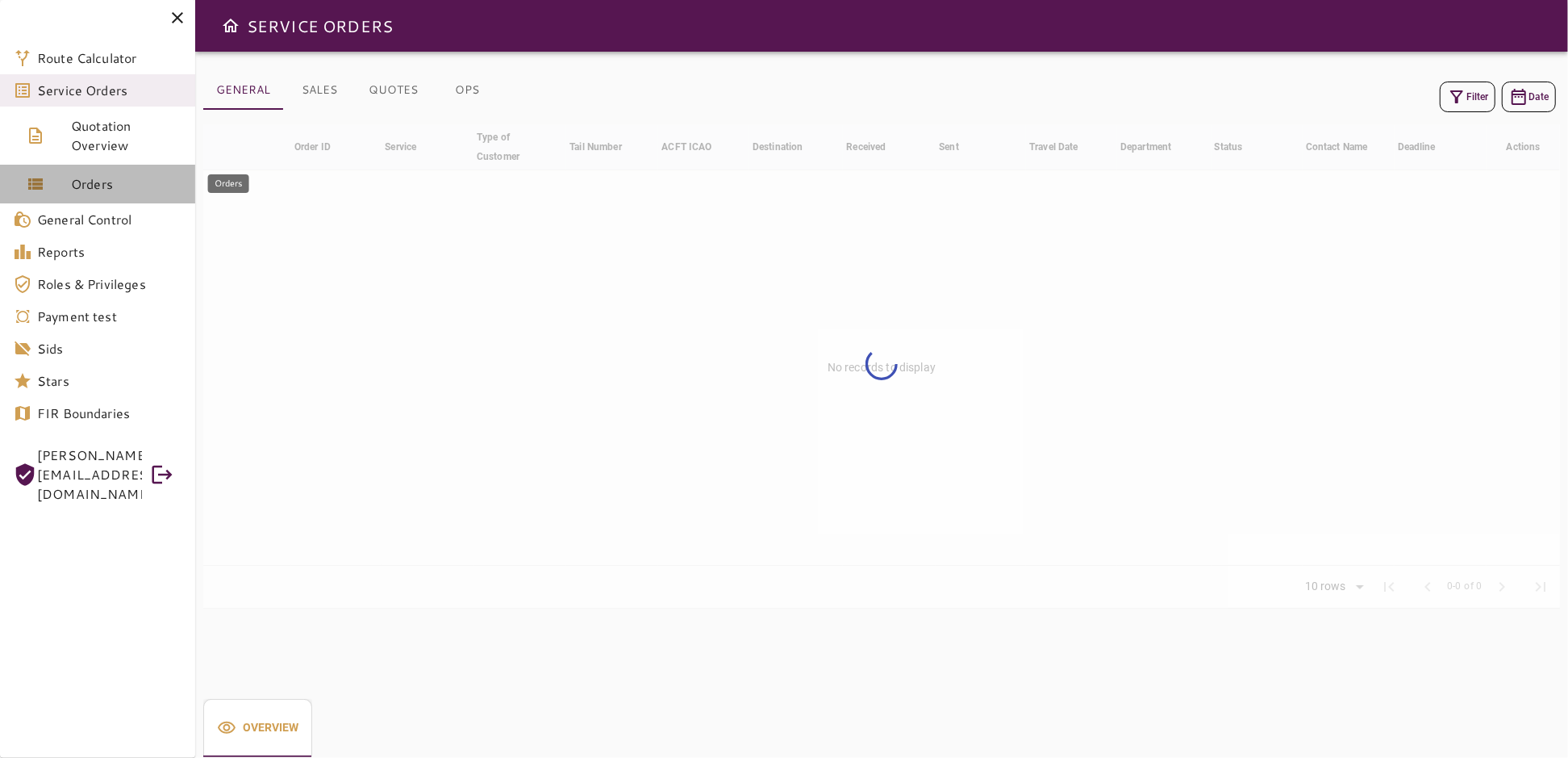
click at [83, 193] on link "Orders" at bounding box center [98, 183] width 195 height 39
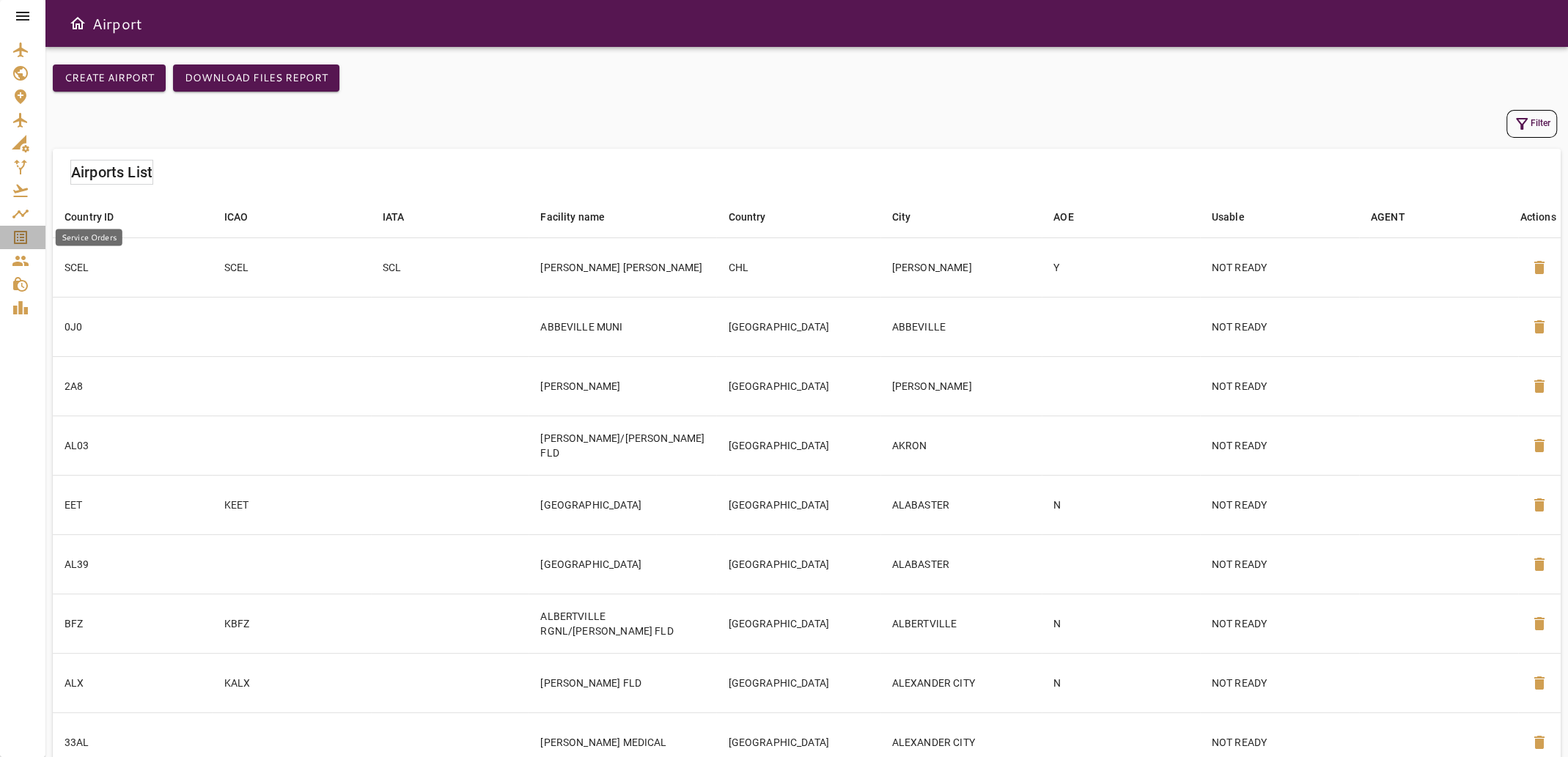
click at [20, 239] on icon "Service Orders" at bounding box center [20, 237] width 18 height 18
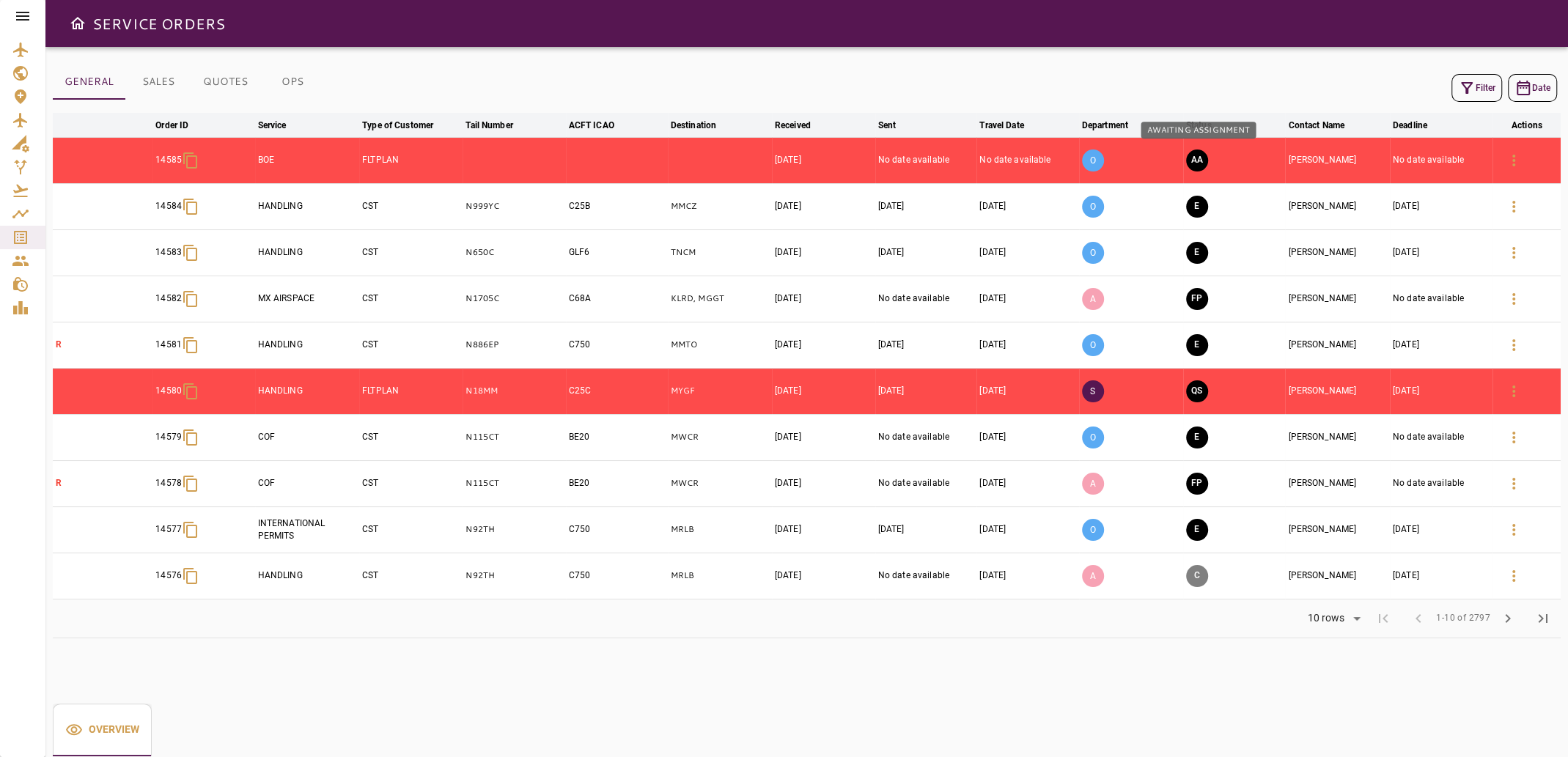
click at [1193, 157] on button "AA" at bounding box center [1197, 160] width 22 height 22
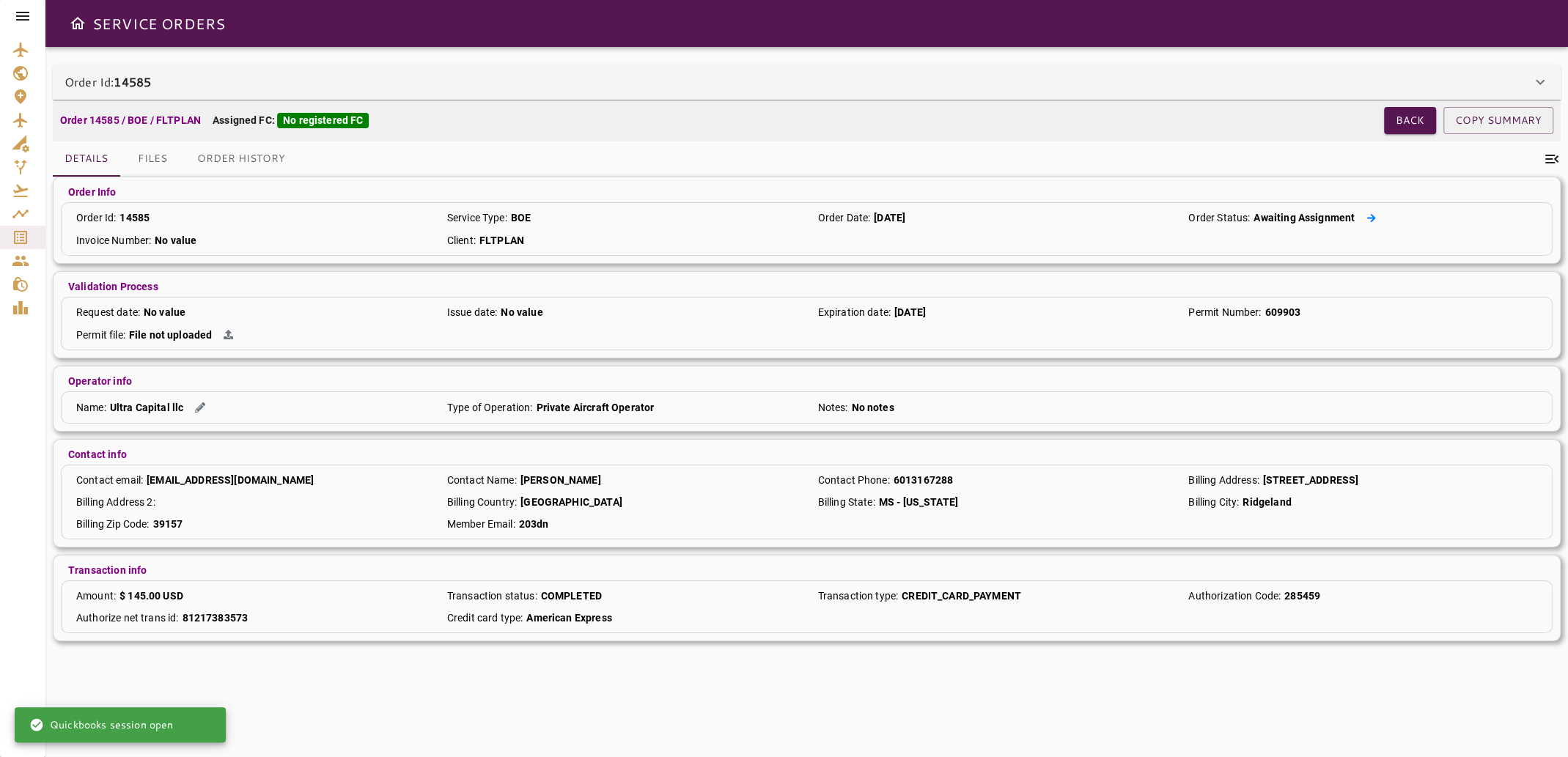
click at [1370, 218] on icon at bounding box center [1371, 217] width 9 height 8
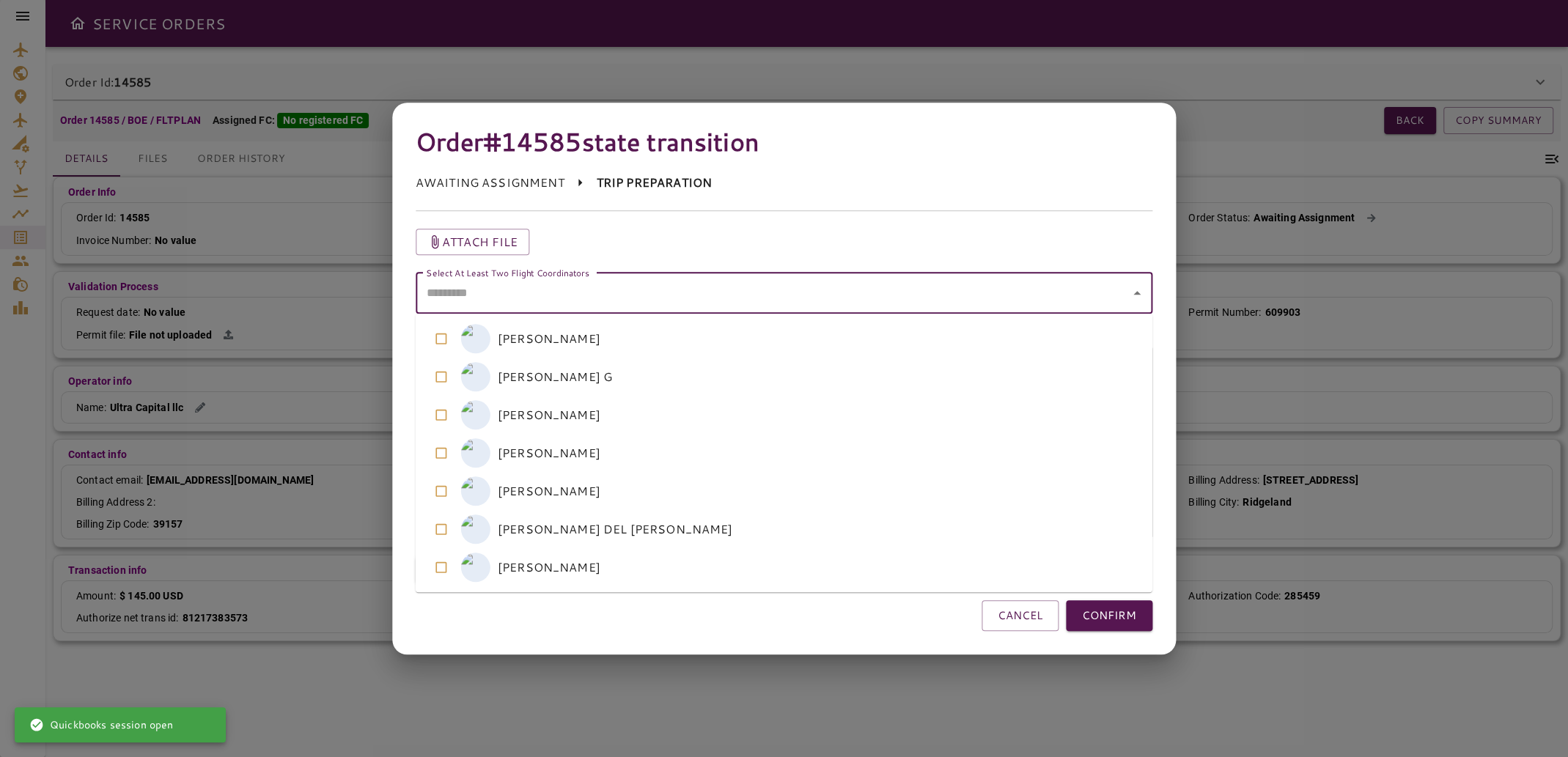
click at [666, 302] on coordinators "Select At Least Two Flight Coordinators" at bounding box center [773, 293] width 702 height 28
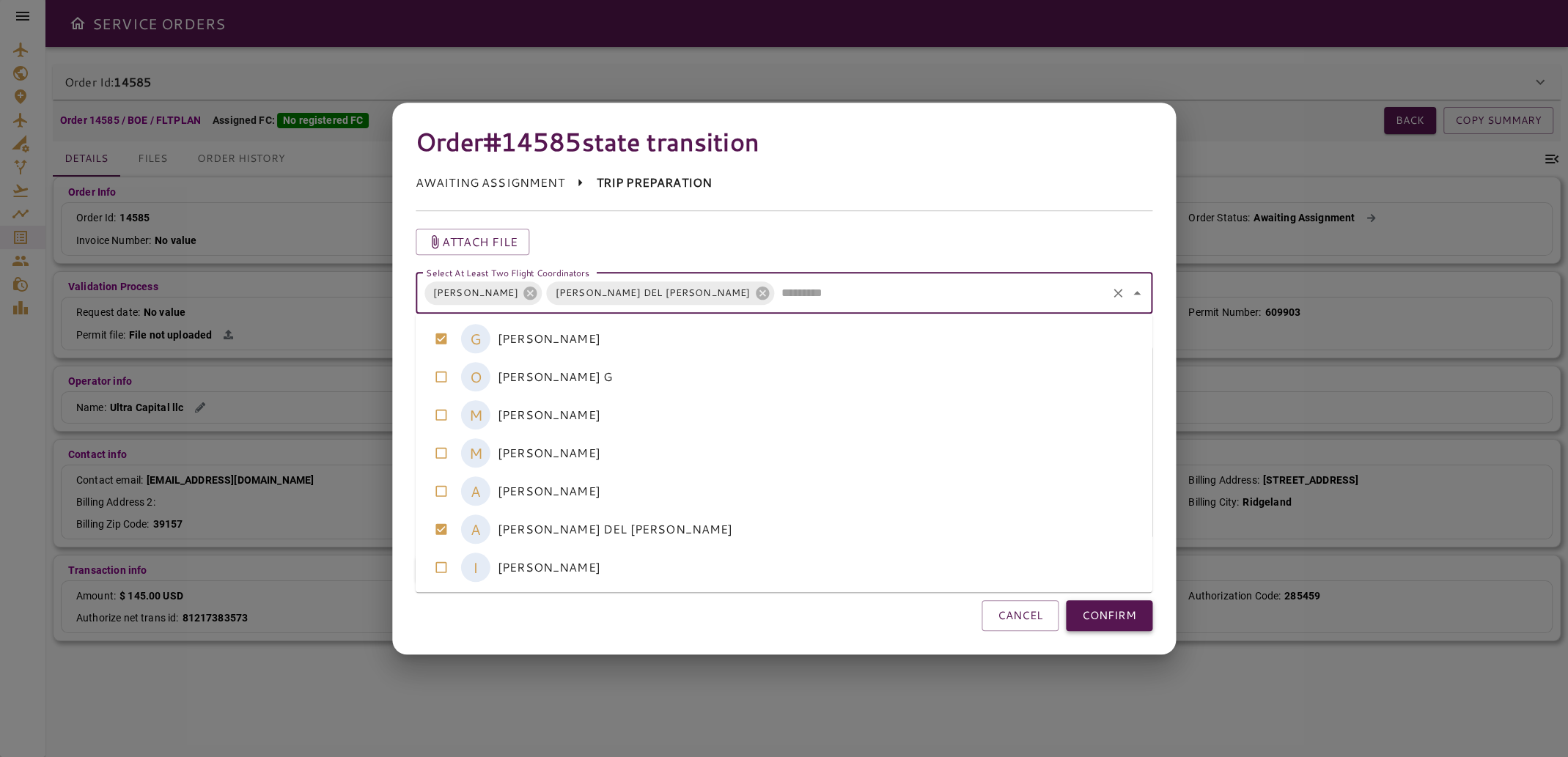
click at [1117, 612] on button "CONFIRM" at bounding box center [1108, 616] width 86 height 31
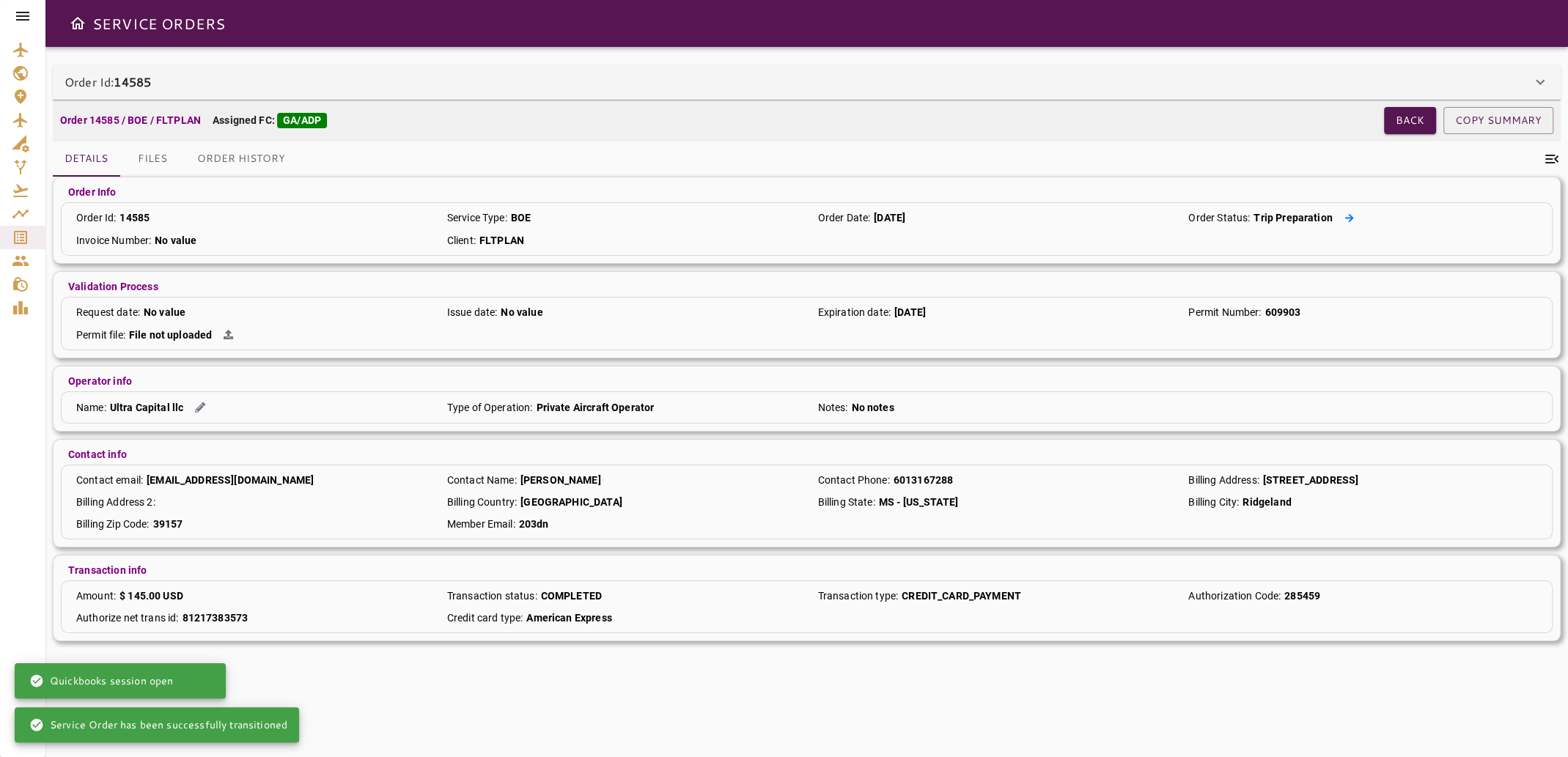
click at [1344, 218] on icon at bounding box center [1349, 217] width 9 height 8
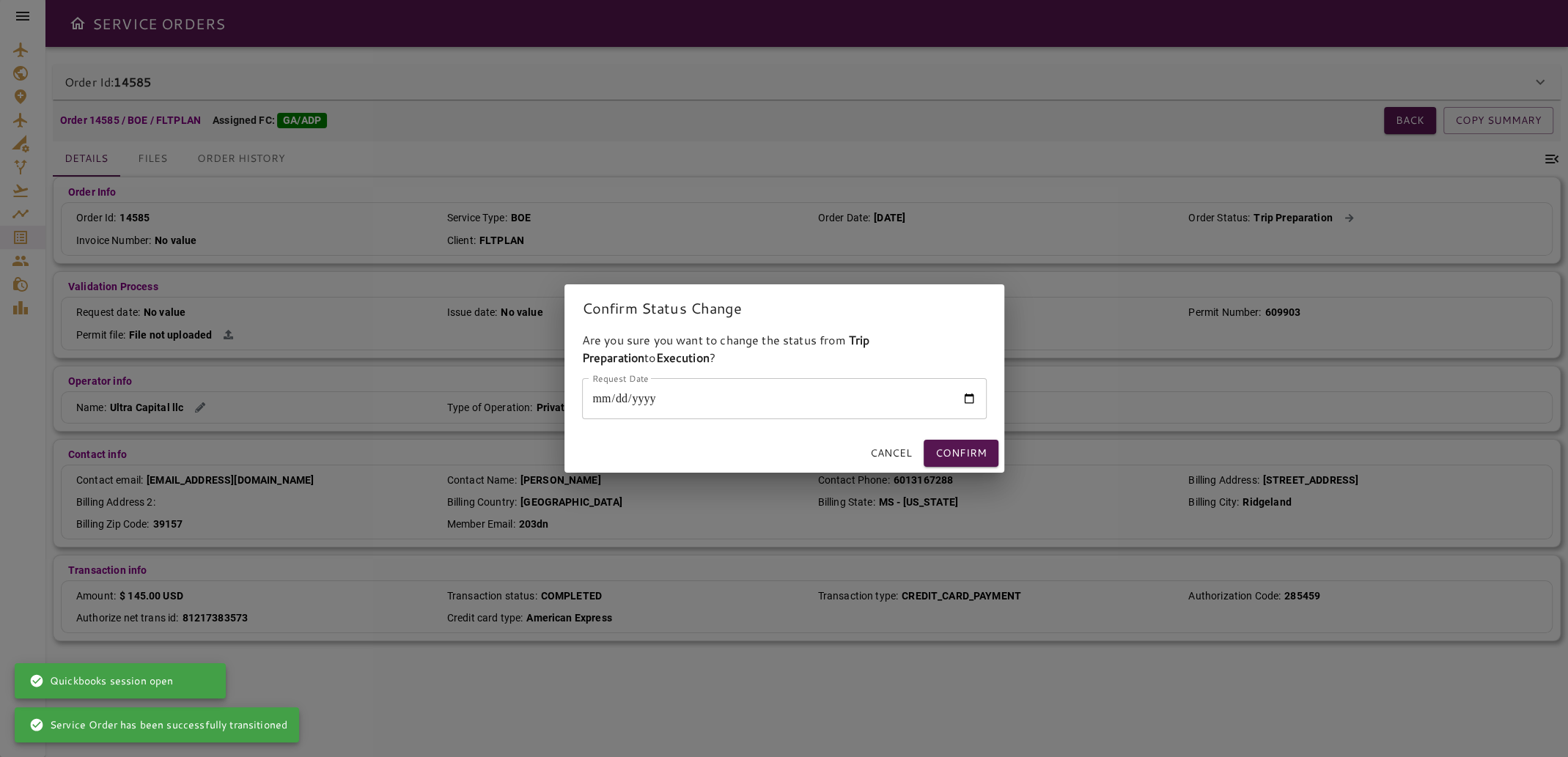
click at [968, 399] on input "Request Date" at bounding box center [784, 399] width 404 height 41
type input "**********"
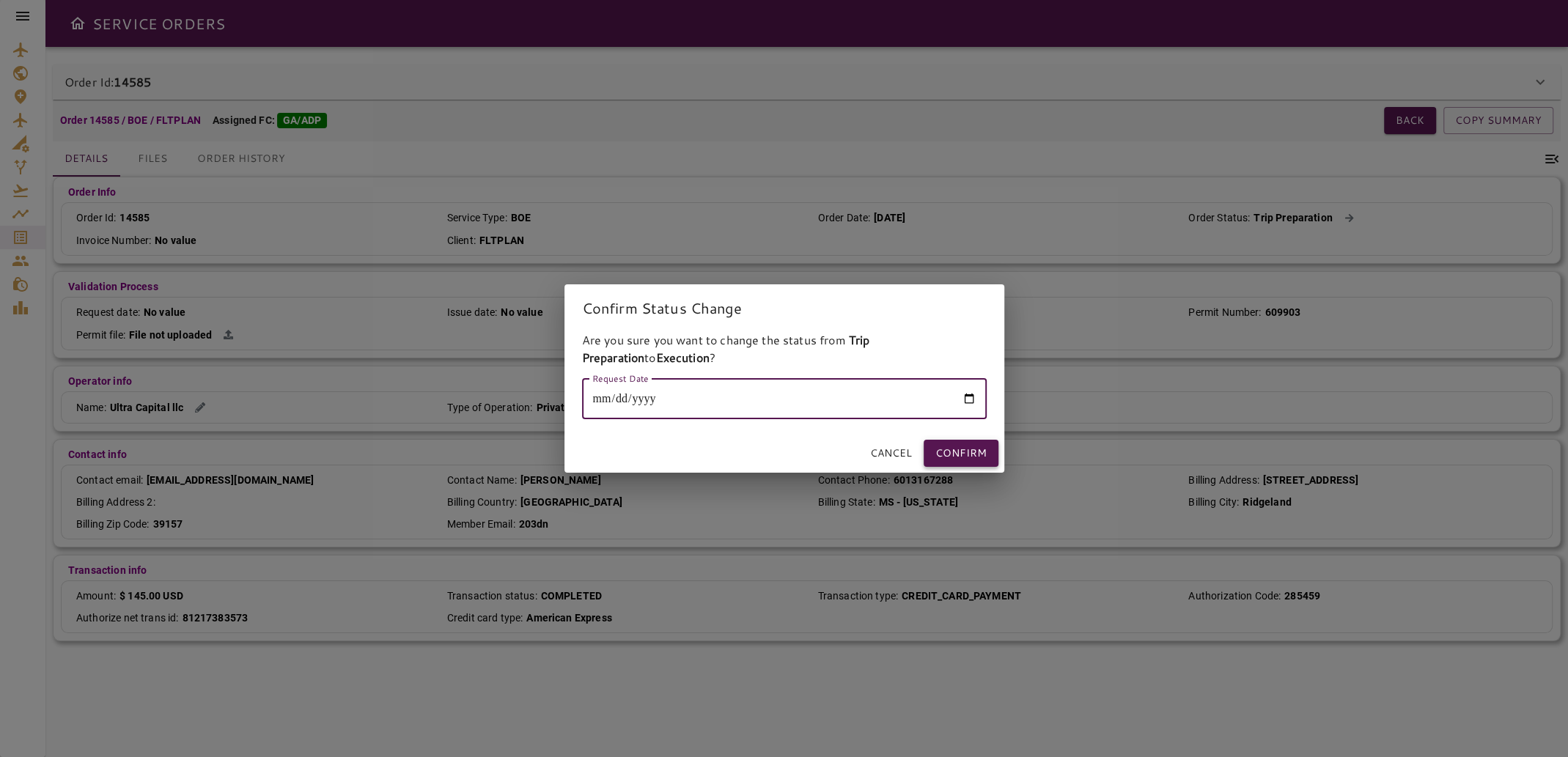
click at [960, 456] on button "Confirm" at bounding box center [961, 453] width 75 height 27
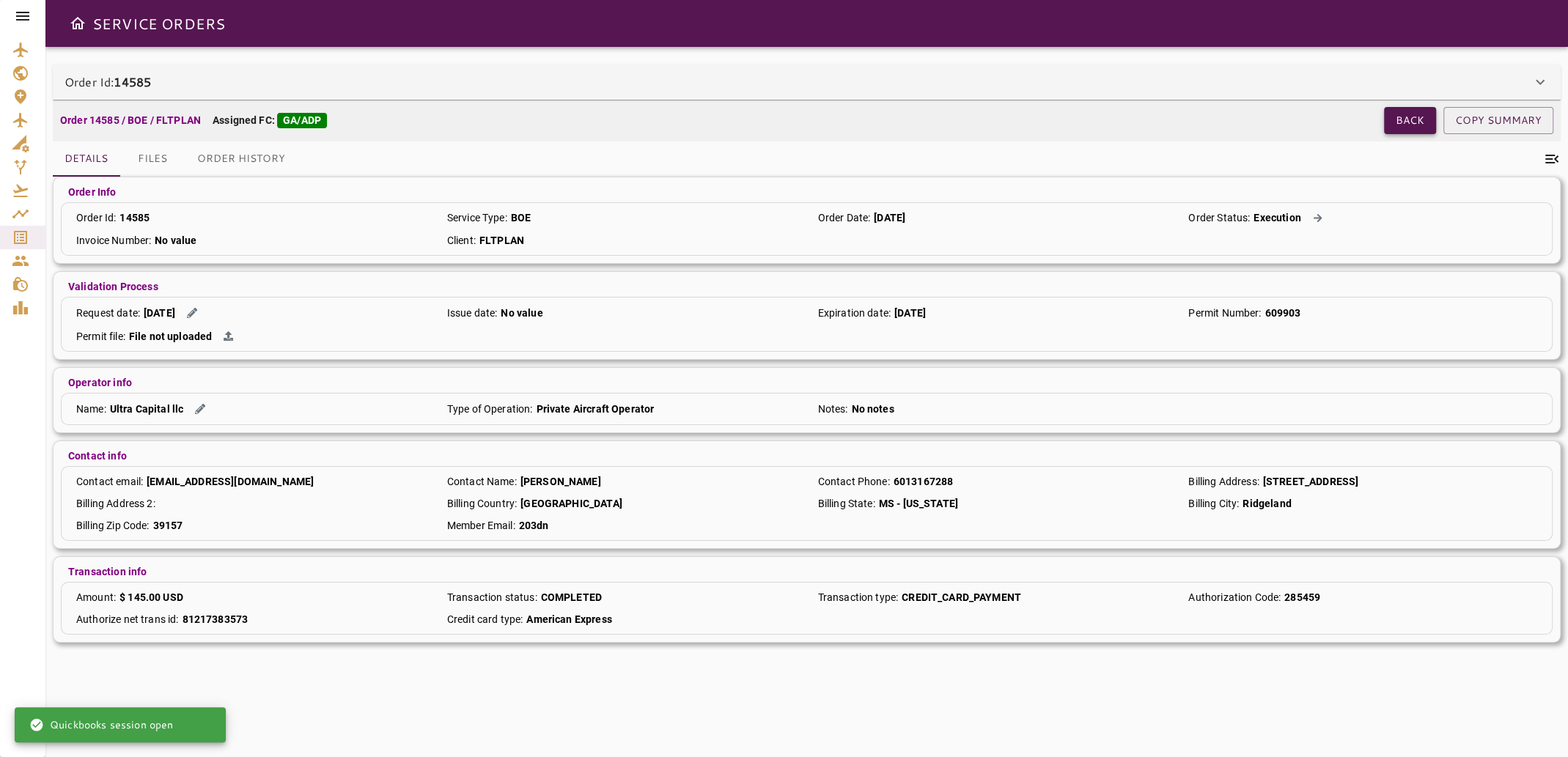
click at [1414, 126] on button "Back" at bounding box center [1409, 120] width 52 height 27
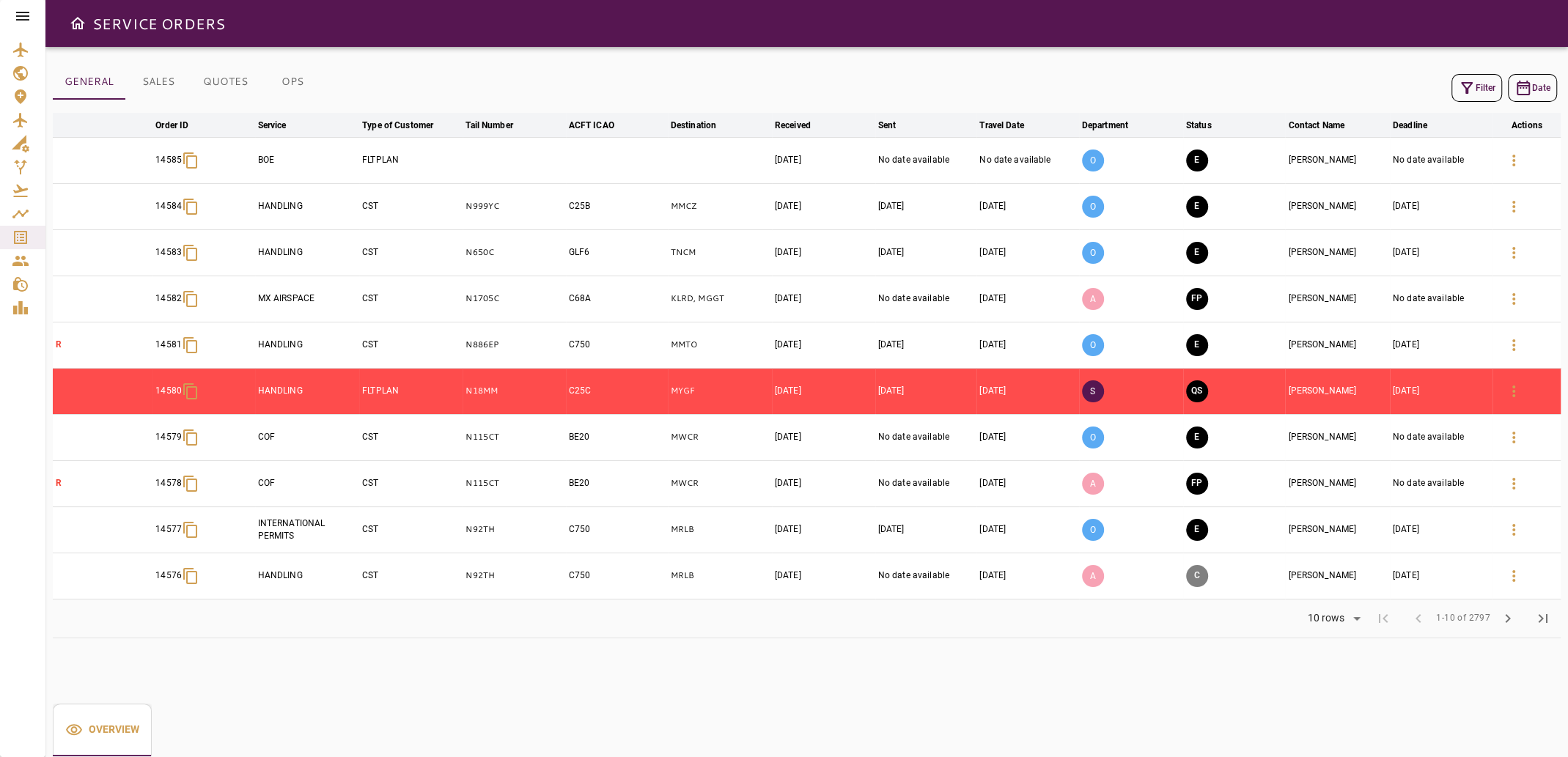
click at [75, 26] on icon "Open drawer" at bounding box center [78, 23] width 18 height 18
